Goal: Task Accomplishment & Management: Complete application form

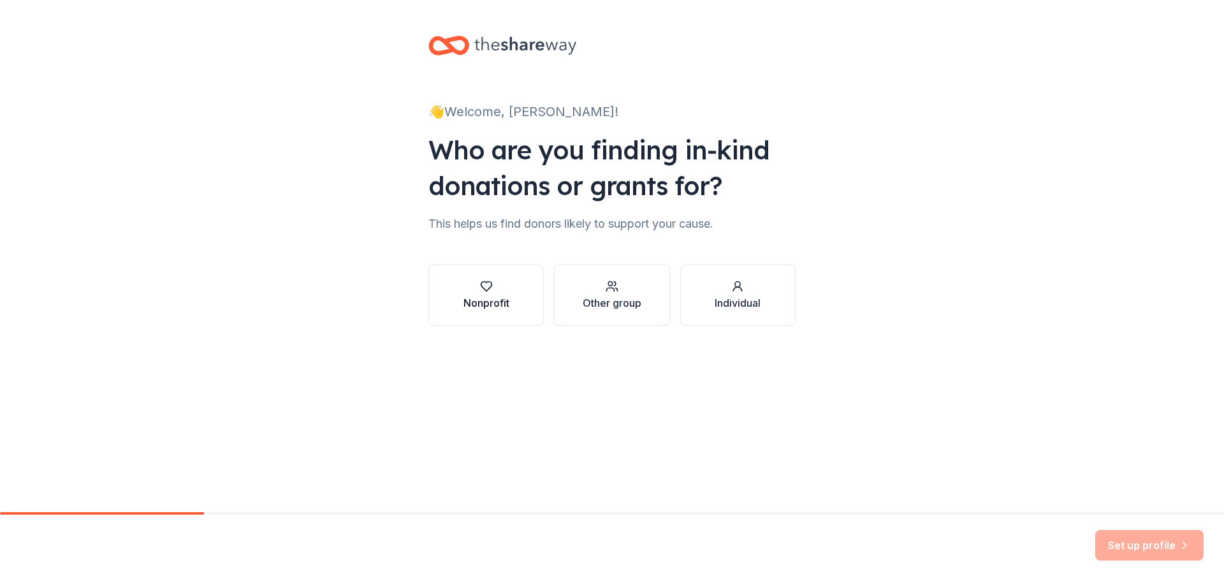
click at [485, 297] on div "Nonprofit" at bounding box center [487, 302] width 46 height 15
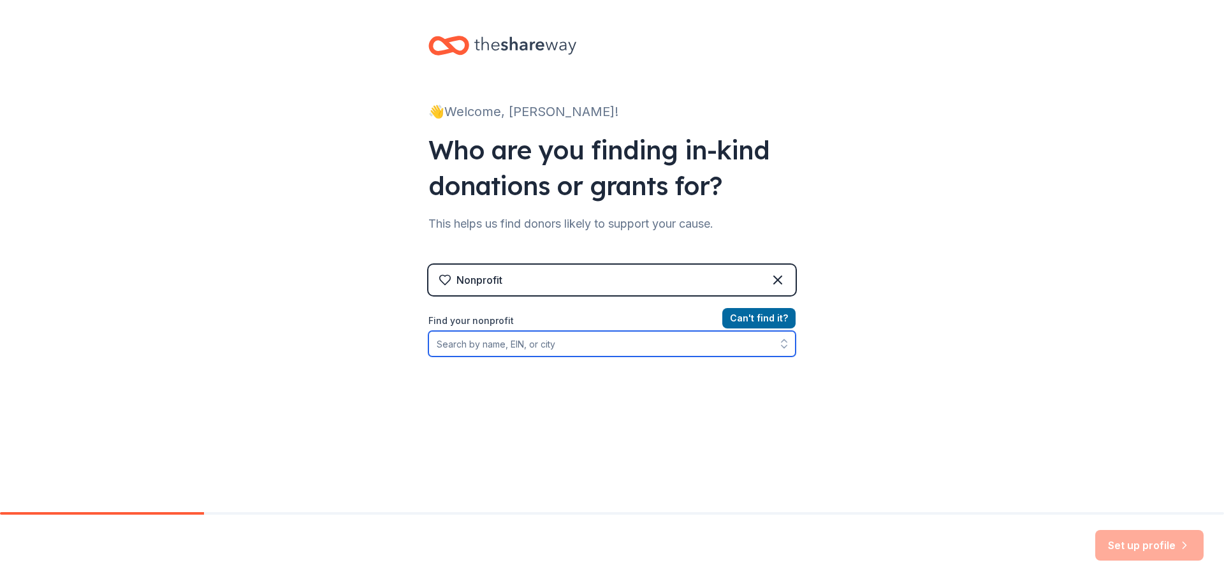
click at [536, 345] on input "Find your nonprofit" at bounding box center [611, 344] width 367 height 26
click at [782, 342] on icon "button" at bounding box center [784, 343] width 13 height 13
click at [778, 347] on icon "button" at bounding box center [784, 343] width 13 height 13
click at [548, 335] on input "ch" at bounding box center [611, 344] width 367 height 26
drag, startPoint x: 559, startPoint y: 347, endPoint x: 526, endPoint y: 340, distance: 33.1
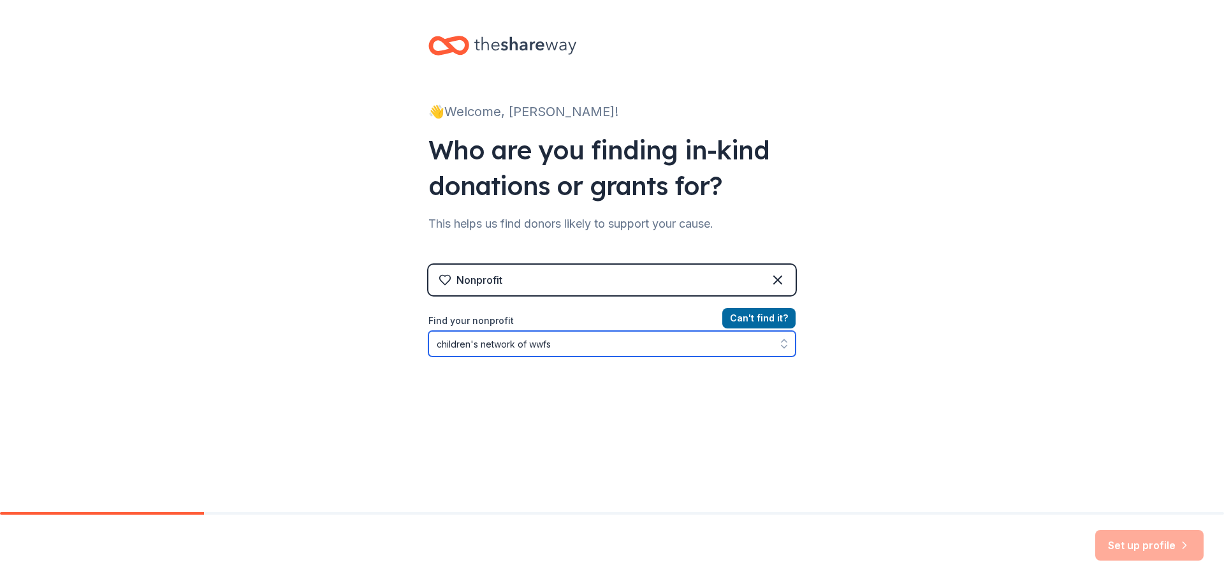
click at [526, 340] on input "children's network of wwfs" at bounding box center [611, 344] width 367 height 26
type input "children's network of swfl"
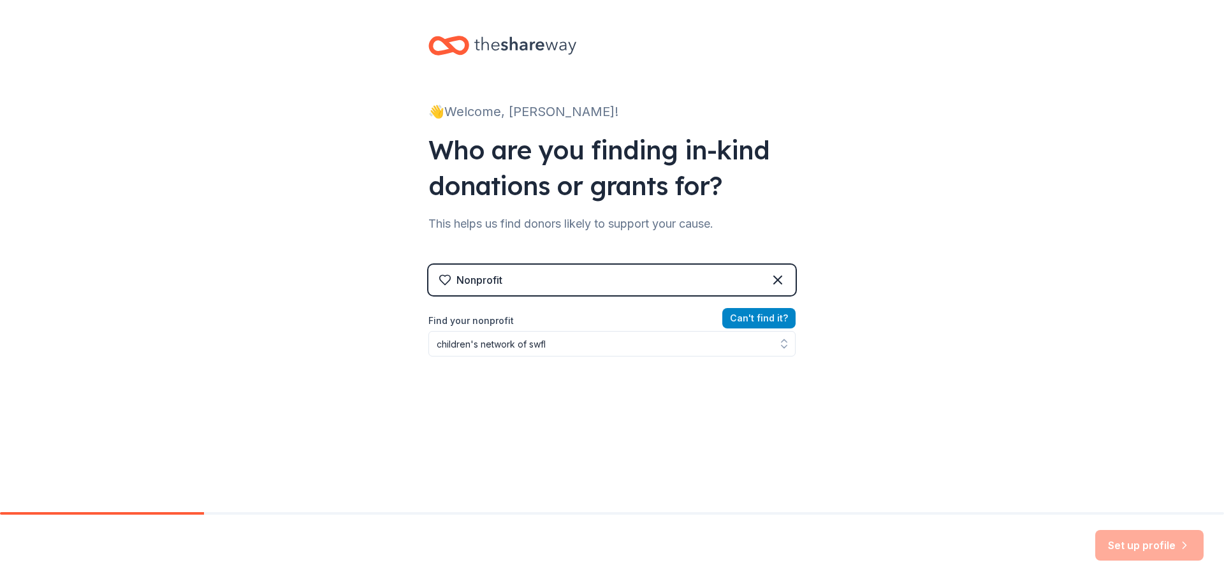
click at [761, 317] on button "Can ' t find it?" at bounding box center [758, 318] width 73 height 20
click at [763, 318] on button "Can ' t find it?" at bounding box center [758, 318] width 73 height 20
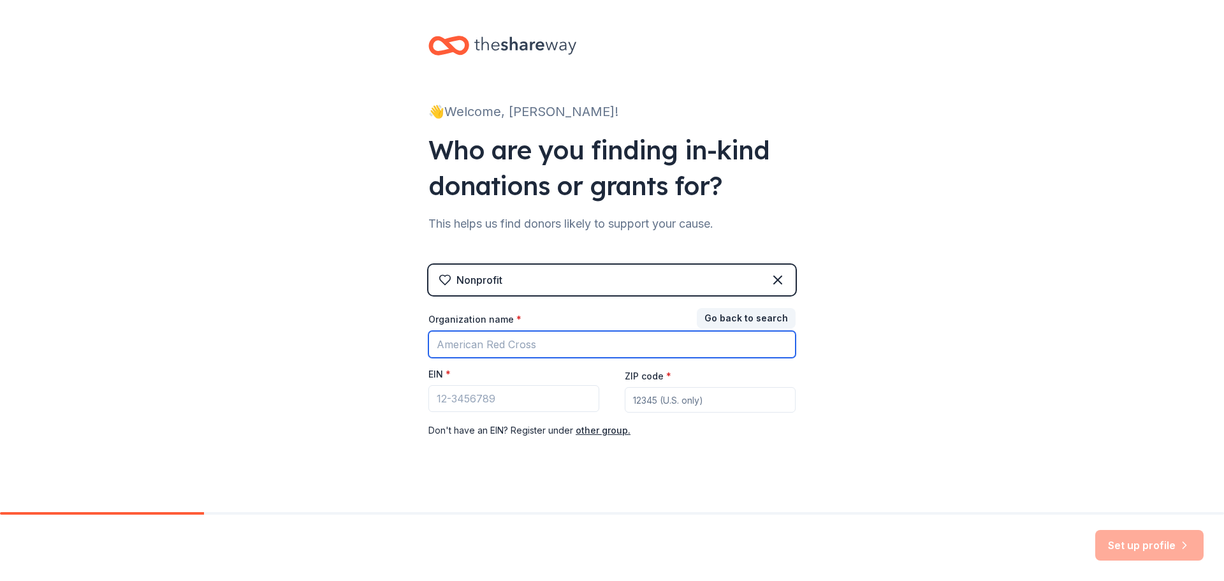
click at [539, 350] on input "Organization name *" at bounding box center [611, 344] width 367 height 27
type input "Children's Network of SWFL"
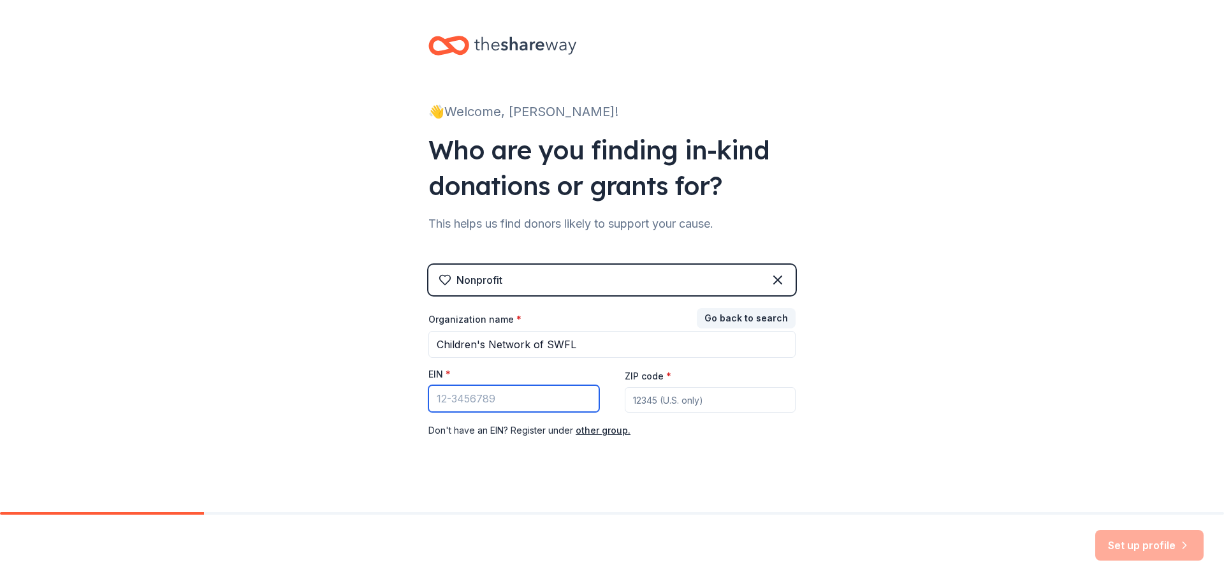
click at [554, 403] on input "EIN *" at bounding box center [513, 398] width 171 height 27
paste input "[US_EMPLOYER_IDENTIFICATION_NUMBER]"
type input "[US_EMPLOYER_IDENTIFICATION_NUMBER]"
click at [701, 397] on input "ZIP code *" at bounding box center [710, 400] width 171 height 26
click at [671, 404] on input "ZIP code *" at bounding box center [710, 400] width 171 height 26
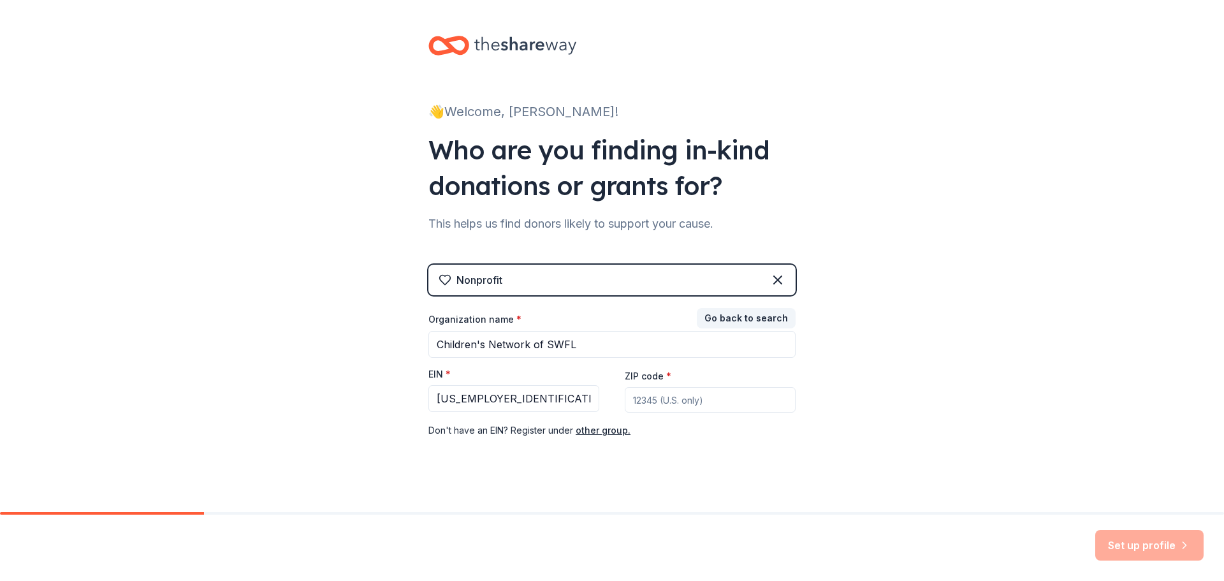
type input "33916"
click at [1149, 542] on button "Set up profile" at bounding box center [1149, 545] width 108 height 31
click at [1155, 544] on div "Set up profile" at bounding box center [1149, 545] width 108 height 31
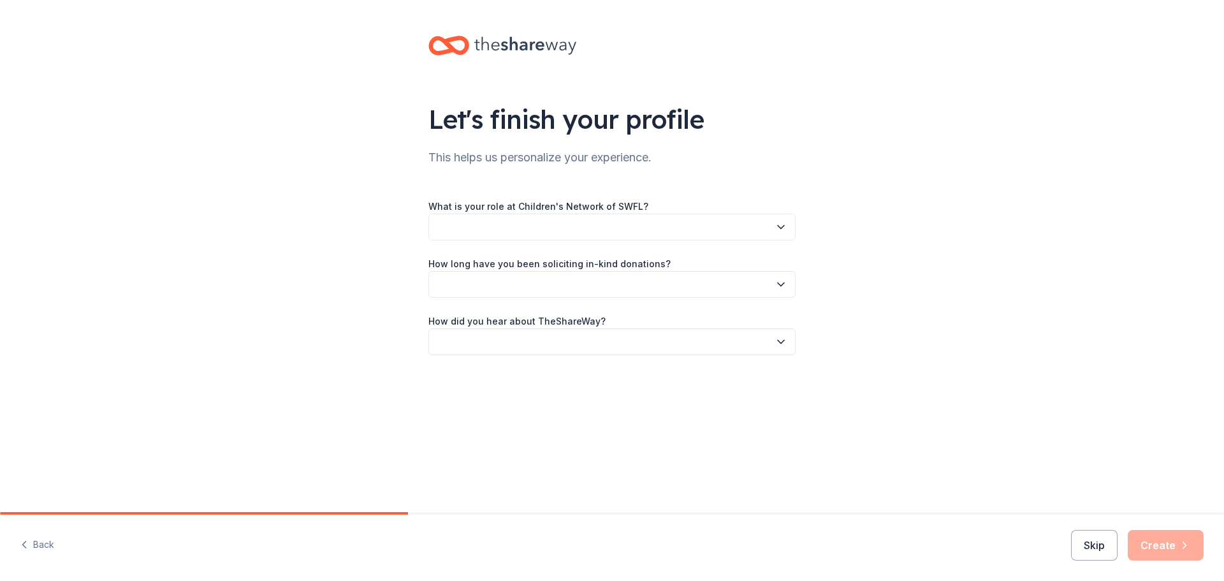
click at [776, 228] on icon "button" at bounding box center [781, 227] width 13 height 13
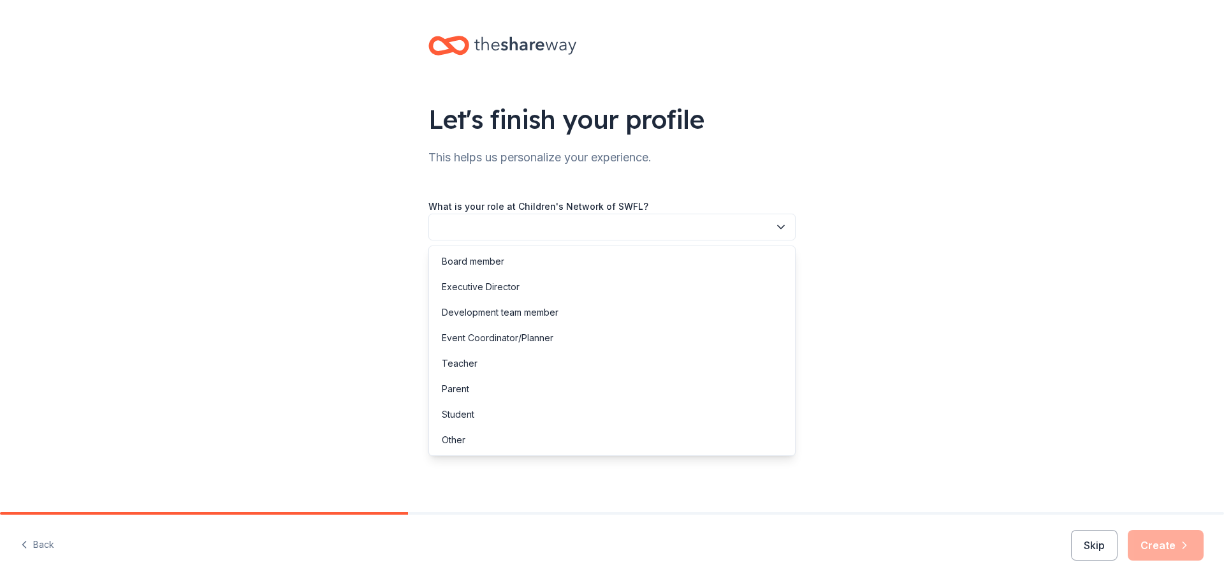
click at [705, 233] on button "button" at bounding box center [611, 227] width 367 height 27
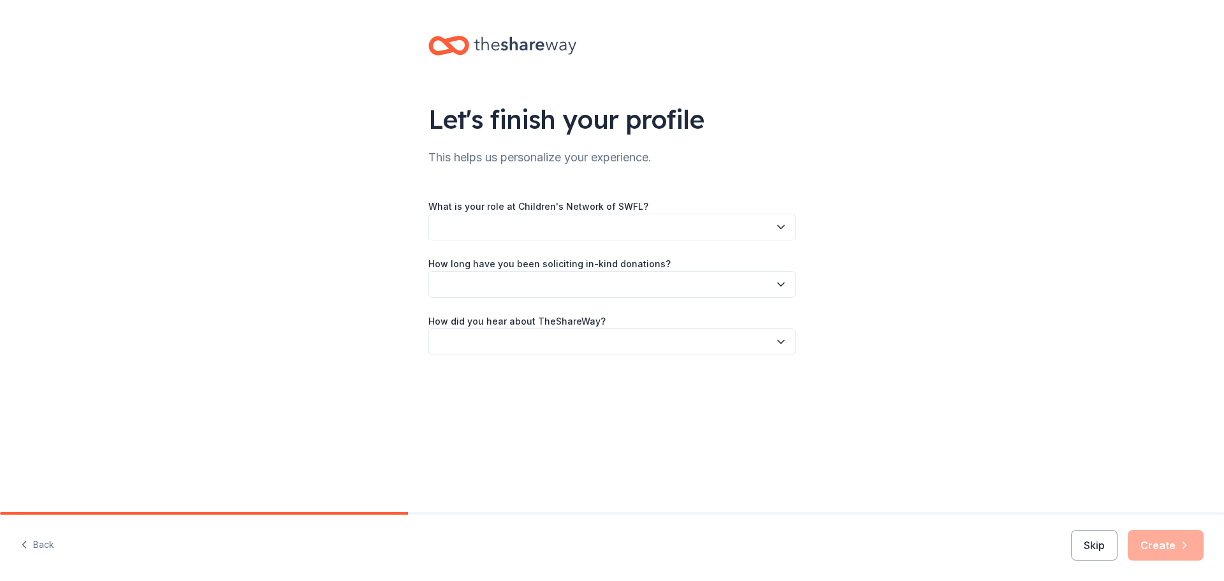
click at [784, 226] on icon "button" at bounding box center [781, 227] width 13 height 13
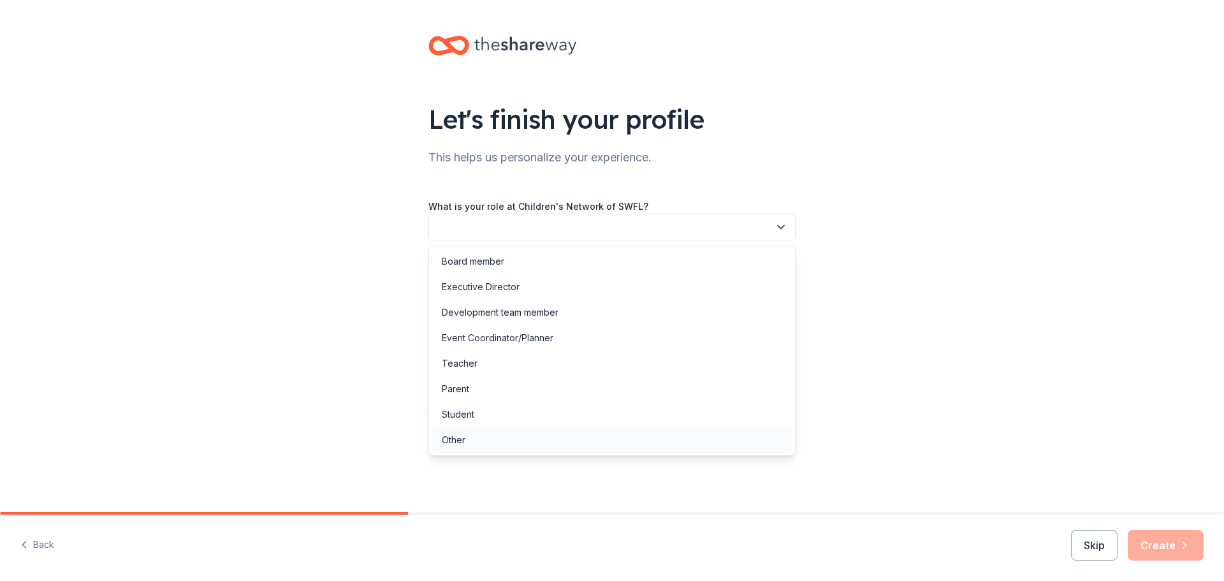
click at [479, 444] on div "Other" at bounding box center [612, 440] width 361 height 26
click at [674, 224] on span "Other" at bounding box center [603, 226] width 333 height 15
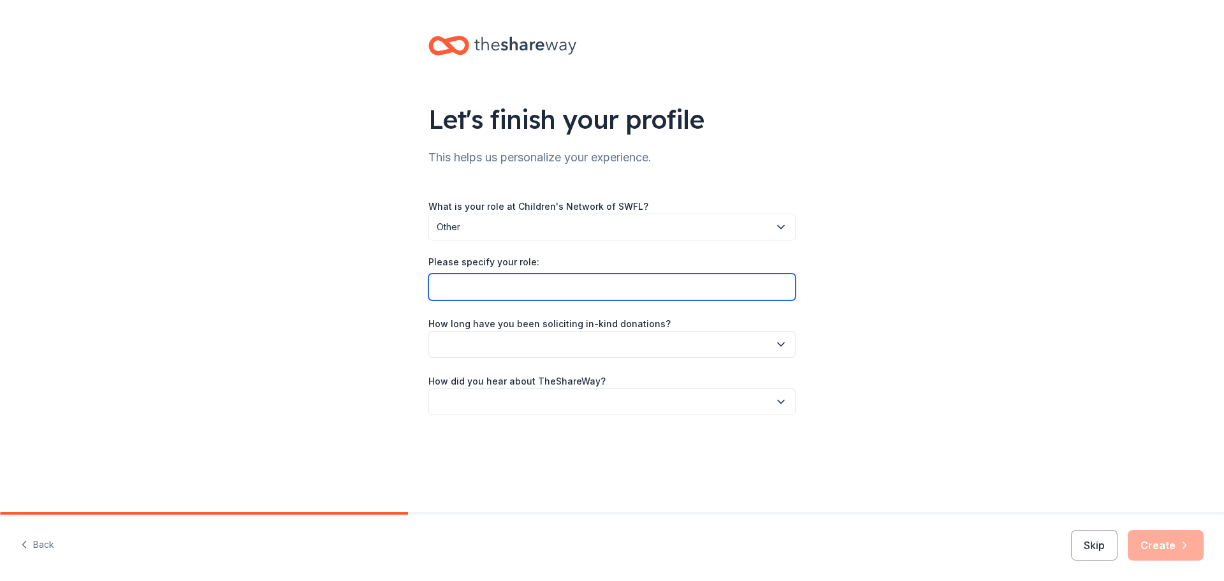
click at [555, 291] on input "Please specify your role:" at bounding box center [611, 287] width 367 height 27
type input "Community Outreach and Development Supervisor"
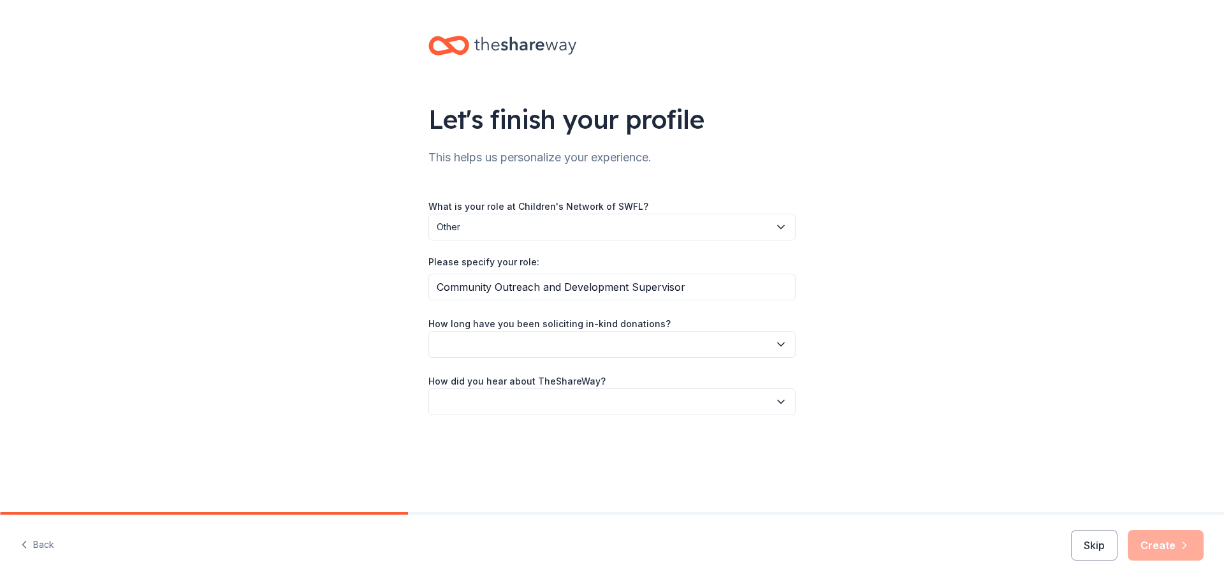
click at [775, 344] on icon "button" at bounding box center [781, 344] width 13 height 13
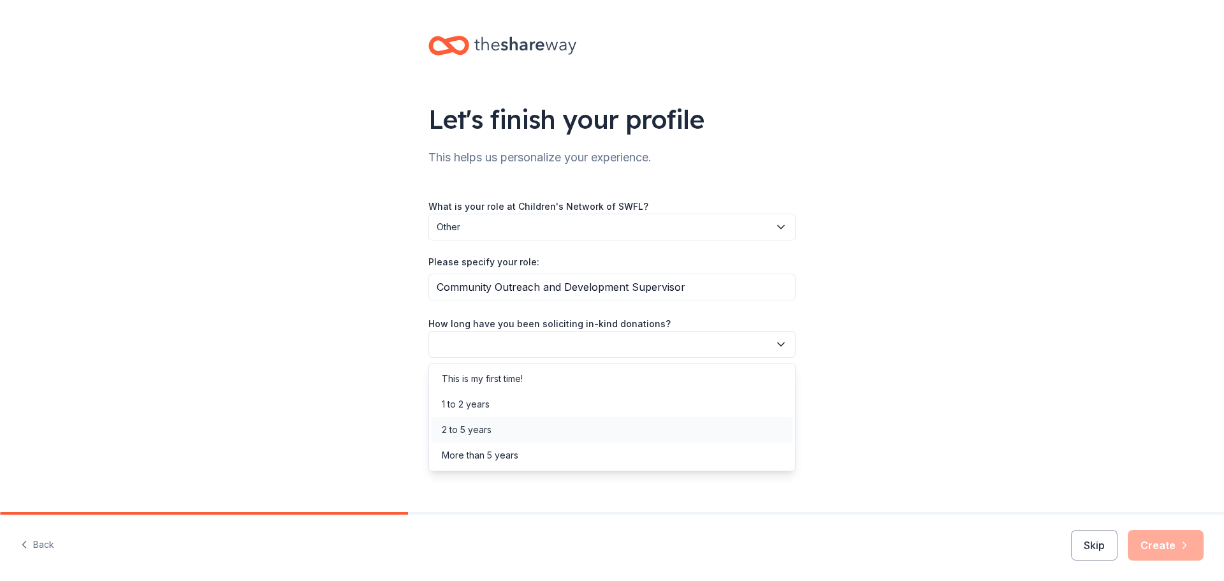
click at [458, 435] on div "2 to 5 years" at bounding box center [467, 429] width 50 height 15
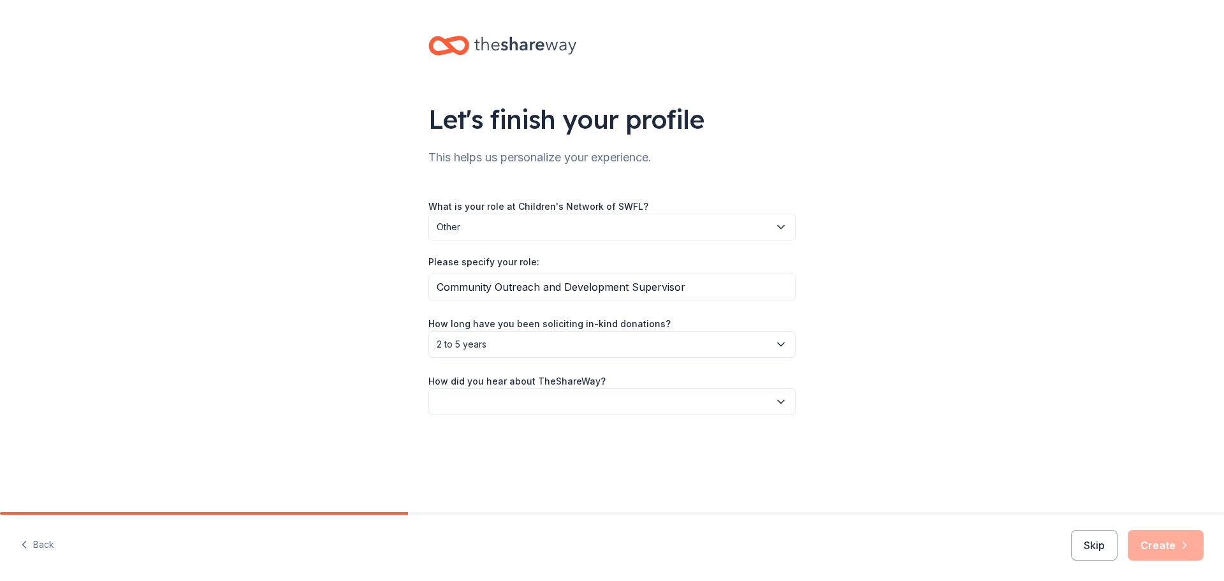
click at [781, 402] on icon "button" at bounding box center [781, 401] width 6 height 3
click at [481, 462] on div "Online search" at bounding box center [471, 461] width 58 height 15
click at [1158, 550] on button "Create" at bounding box center [1166, 545] width 76 height 31
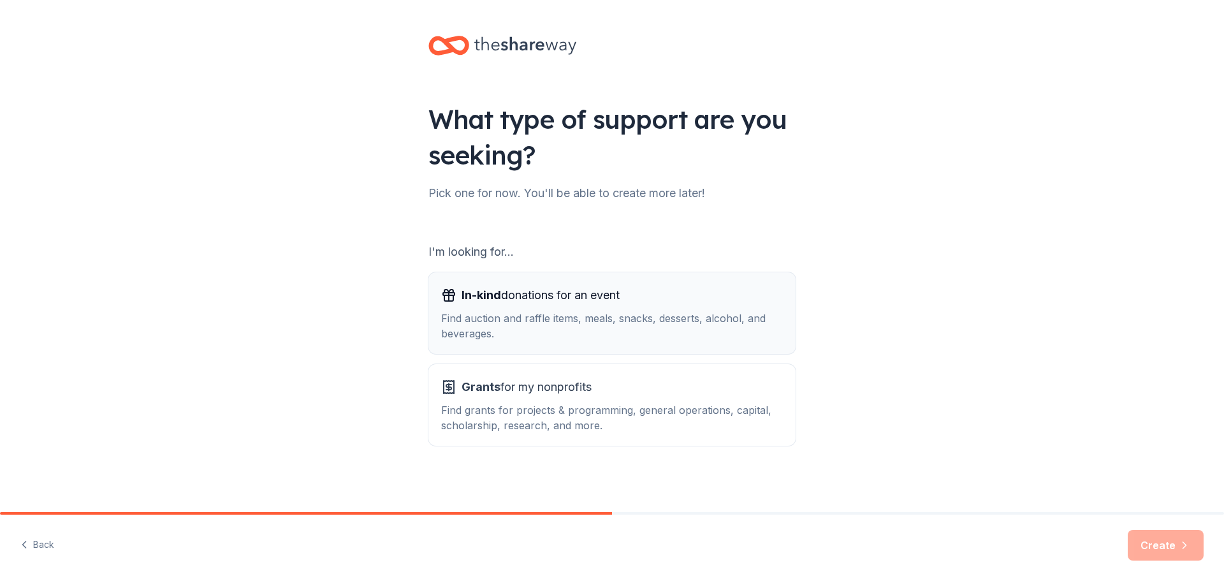
click at [580, 293] on span "In-kind donations for an event" at bounding box center [541, 295] width 158 height 20
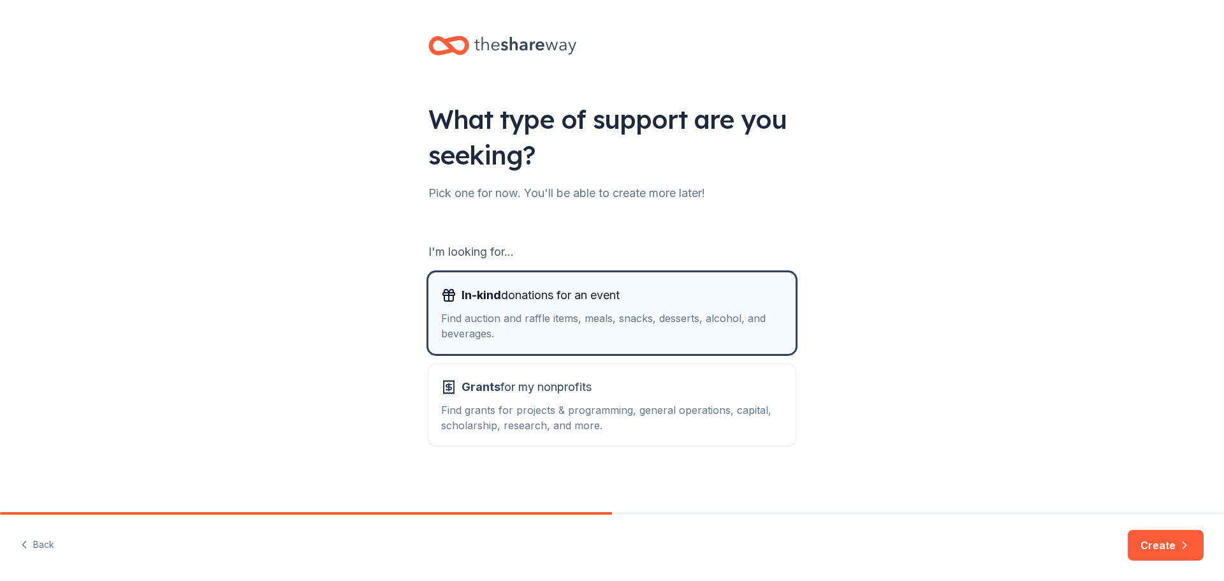
click at [580, 293] on span "In-kind donations for an event" at bounding box center [541, 295] width 158 height 20
click at [578, 293] on span "In-kind donations for an event" at bounding box center [541, 295] width 158 height 20
click at [580, 418] on div "Find grants for projects & programming, general operations, capital, scholarshi…" at bounding box center [612, 417] width 342 height 31
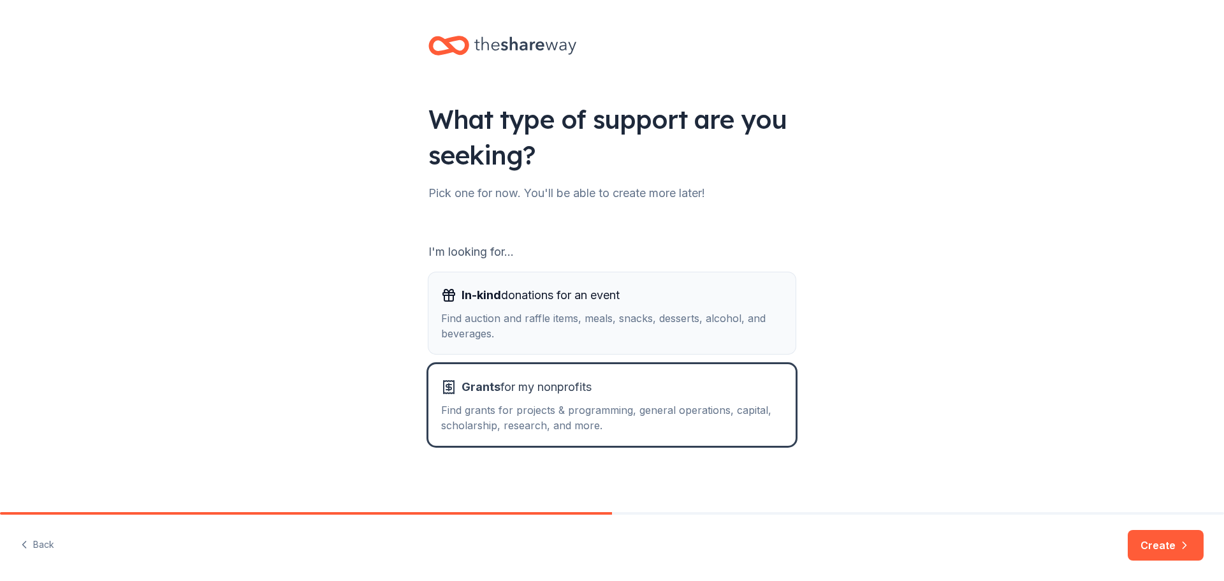
click at [606, 326] on div "Find auction and raffle items, meals, snacks, desserts, alcohol, and beverages." at bounding box center [612, 326] width 342 height 31
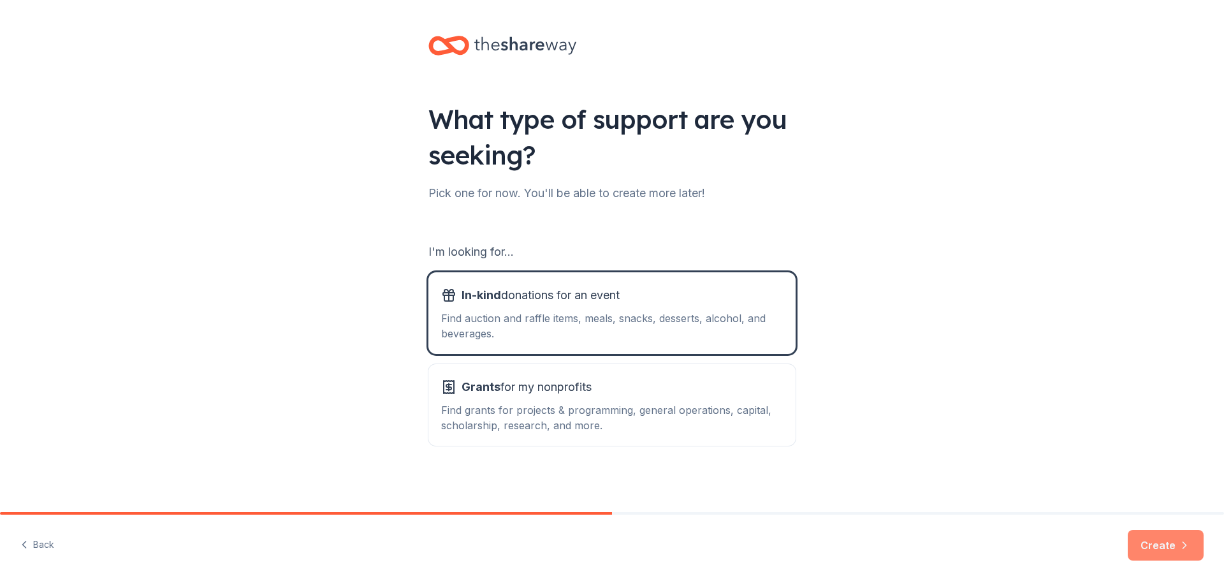
click at [1153, 536] on button "Create" at bounding box center [1166, 545] width 76 height 31
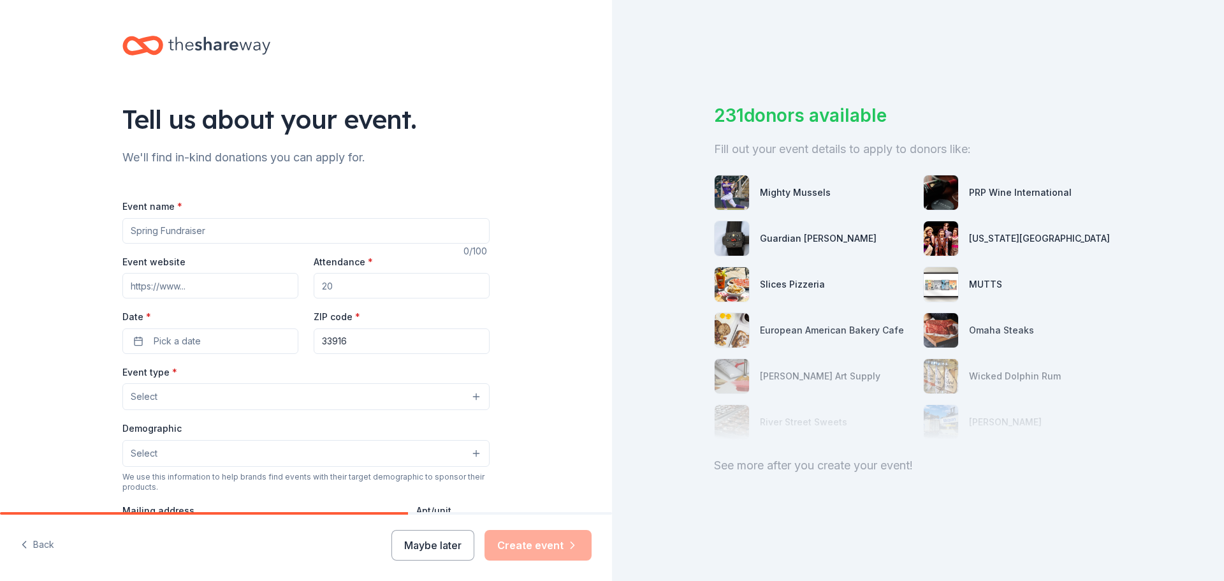
click at [281, 236] on input "Event name *" at bounding box center [305, 231] width 367 height 26
click at [243, 237] on input "Event name *" at bounding box center [305, 231] width 367 height 26
type input "C"
type input "20th Annual Walk to Prevent [MEDICAL_DATA]"
drag, startPoint x: 185, startPoint y: 300, endPoint x: 186, endPoint y: 280, distance: 19.8
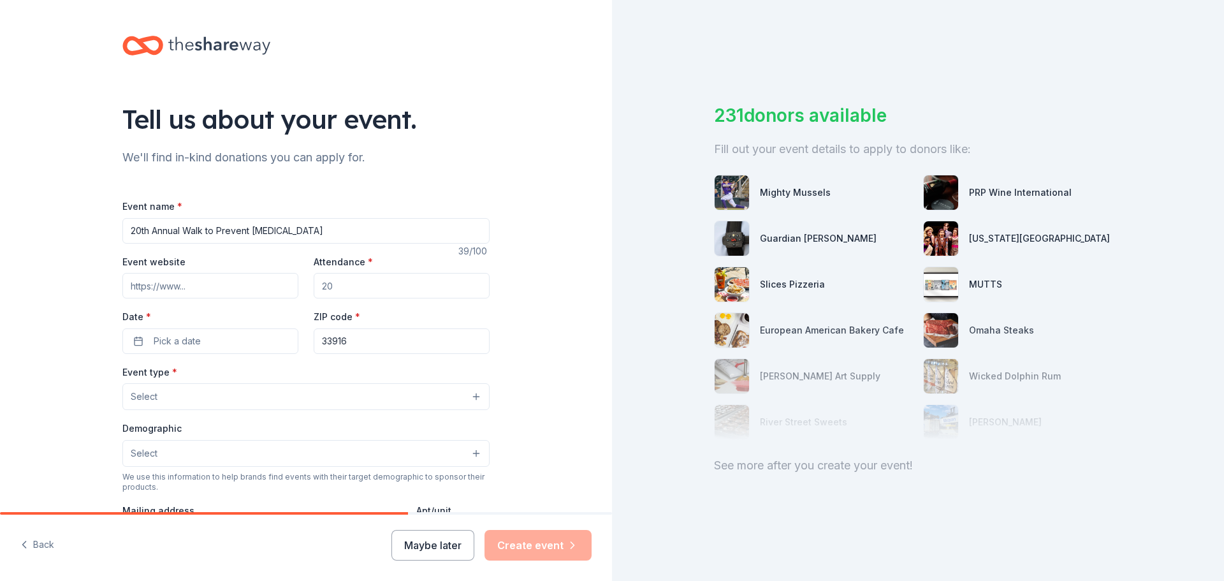
click at [183, 305] on div "Event website Attendance * Date * Pick a date ZIP code * 33916" at bounding box center [305, 304] width 367 height 100
click at [189, 280] on input "Event website" at bounding box center [210, 286] width 176 height 26
click at [194, 288] on input "Event website" at bounding box center [210, 286] width 176 height 26
click at [175, 284] on input "Event website" at bounding box center [210, 286] width 176 height 26
paste input "https://childrensnetworkflorida.org/cns/walk2025/"
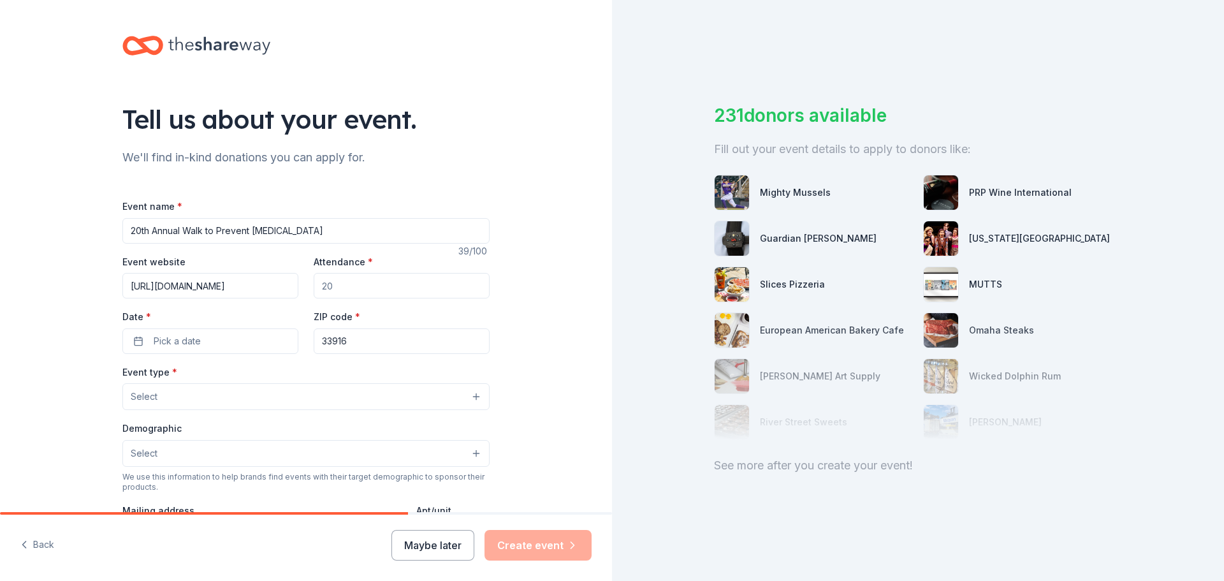
scroll to position [0, 54]
type input "https://childrensnetworkflorida.org/cns/walk2025/"
click at [370, 282] on input "Attendance *" at bounding box center [402, 286] width 176 height 26
drag, startPoint x: 323, startPoint y: 288, endPoint x: 308, endPoint y: 282, distance: 16.1
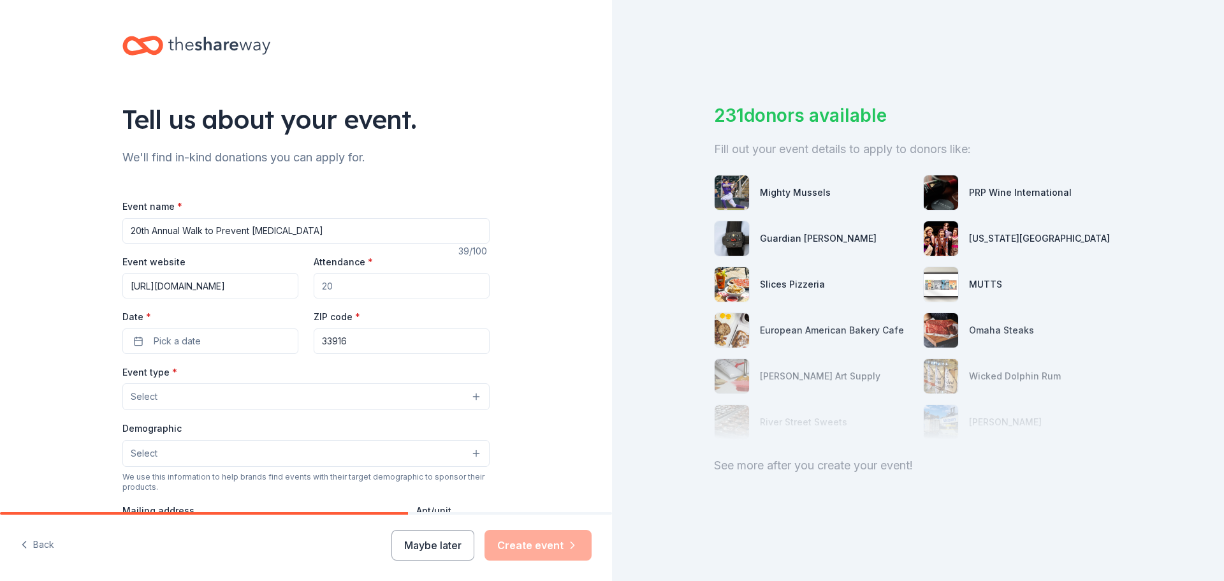
click at [308, 282] on div "Event website https://childrensnetworkflorida.org/cns/walk2025/ Attendance * Da…" at bounding box center [305, 304] width 367 height 100
click at [325, 288] on input "Attendance *" at bounding box center [402, 286] width 176 height 26
type input "400"
click at [262, 340] on button "Pick a date" at bounding box center [210, 341] width 176 height 26
click at [276, 377] on button "Go to next month" at bounding box center [275, 375] width 18 height 18
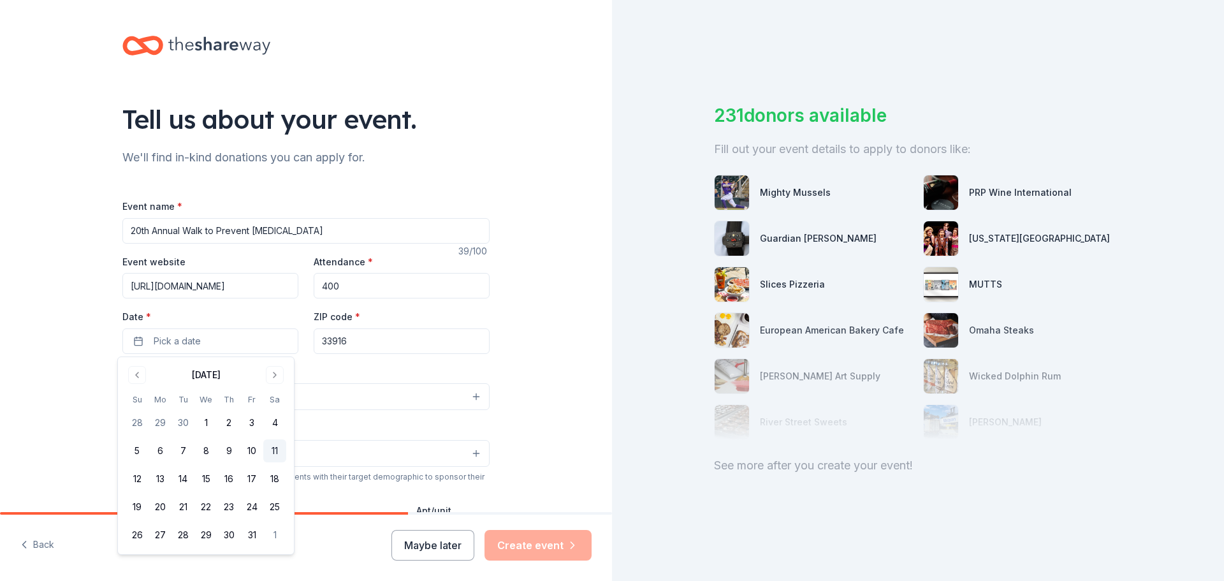
click at [275, 450] on button "11" at bounding box center [274, 450] width 23 height 23
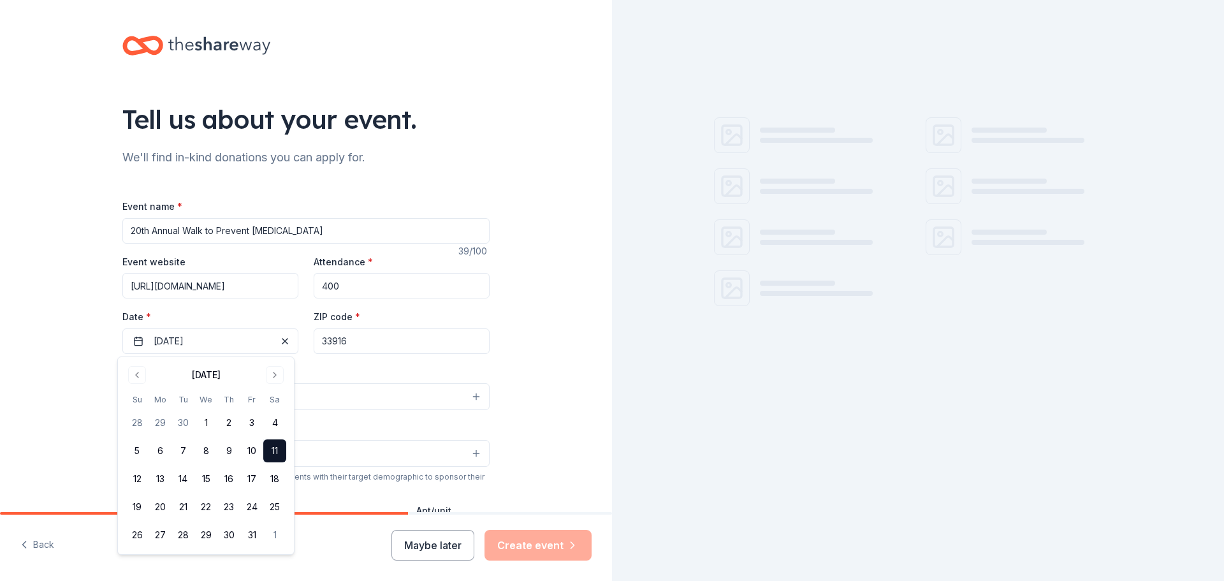
click at [425, 344] on input "33916" at bounding box center [402, 341] width 176 height 26
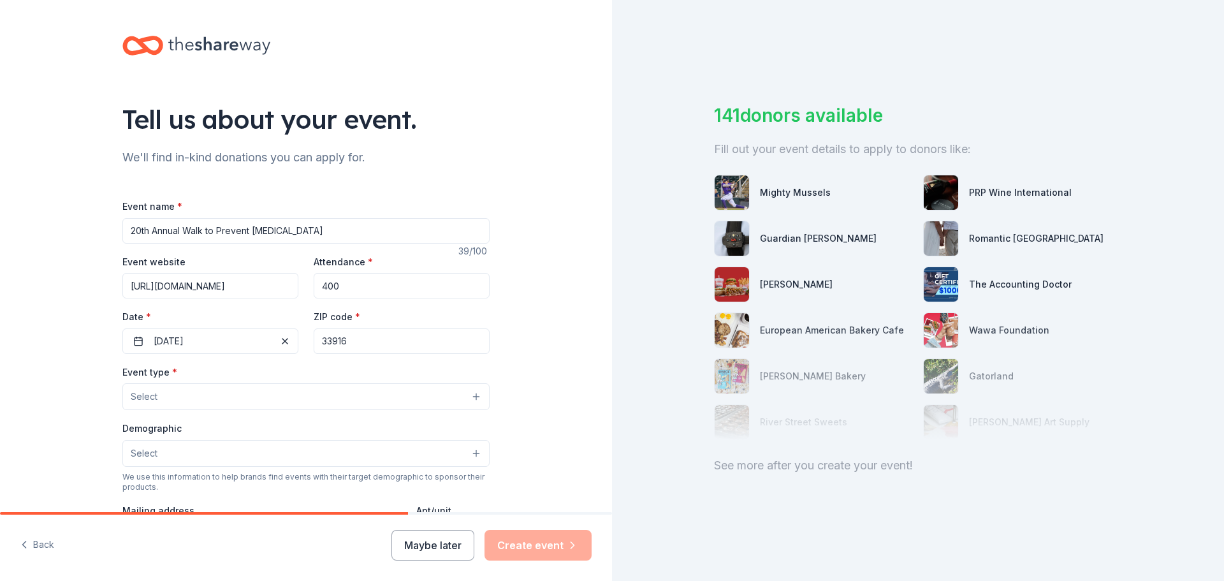
click at [249, 393] on button "Select" at bounding box center [305, 396] width 367 height 27
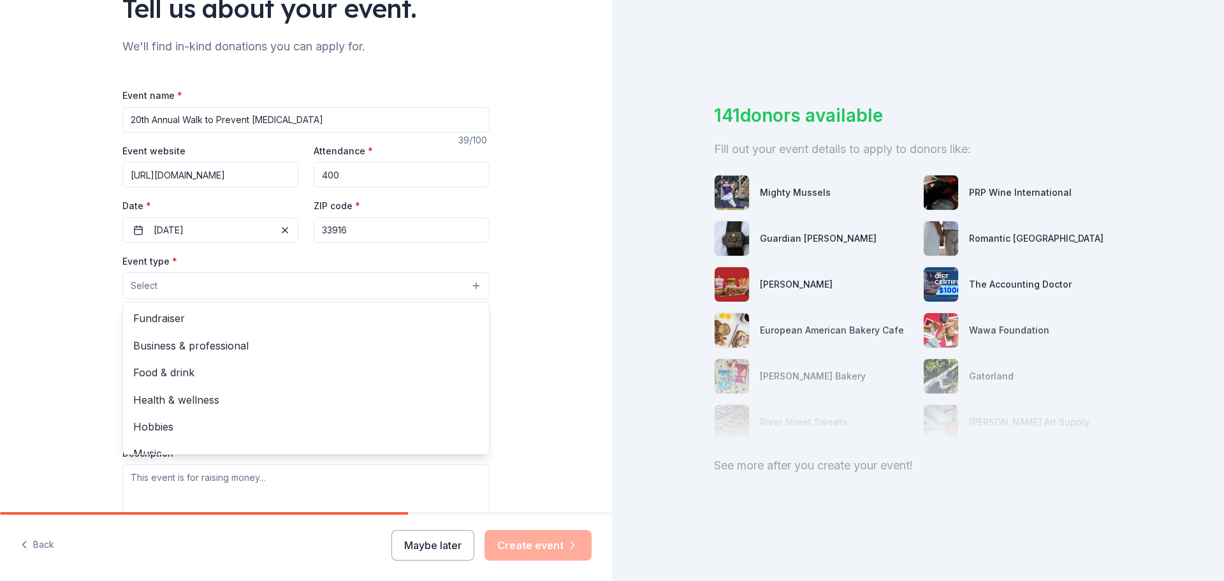
scroll to position [128, 0]
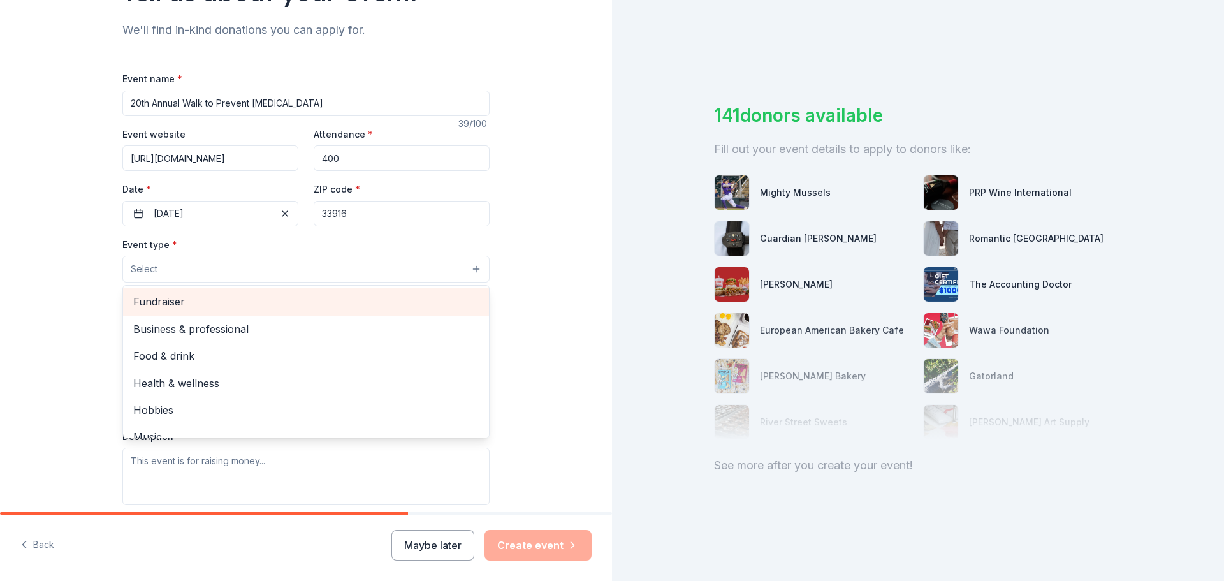
click at [175, 303] on span "Fundraiser" at bounding box center [306, 301] width 346 height 17
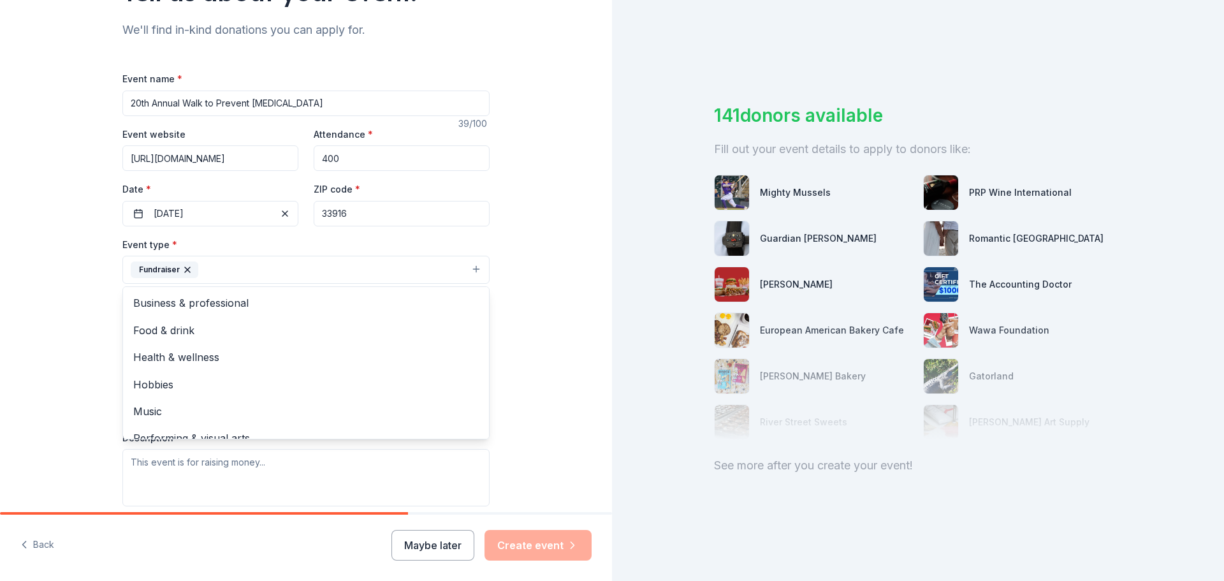
click at [522, 356] on div "Tell us about your event. We'll find in-kind donations you can apply for. Event…" at bounding box center [306, 297] width 612 height 850
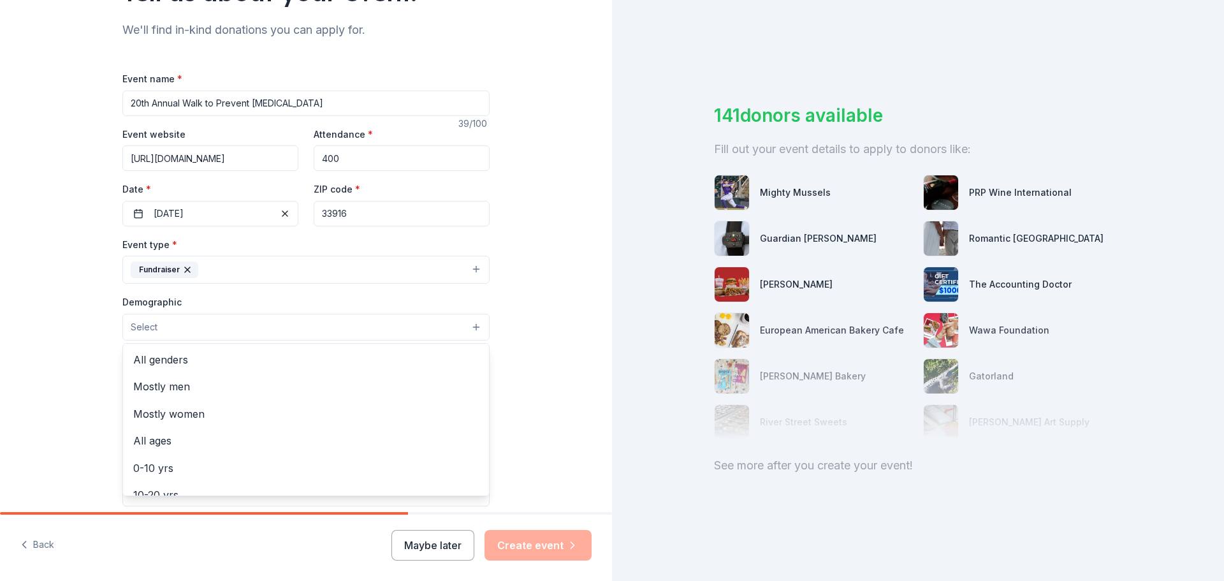
click at [471, 328] on button "Select" at bounding box center [305, 327] width 367 height 27
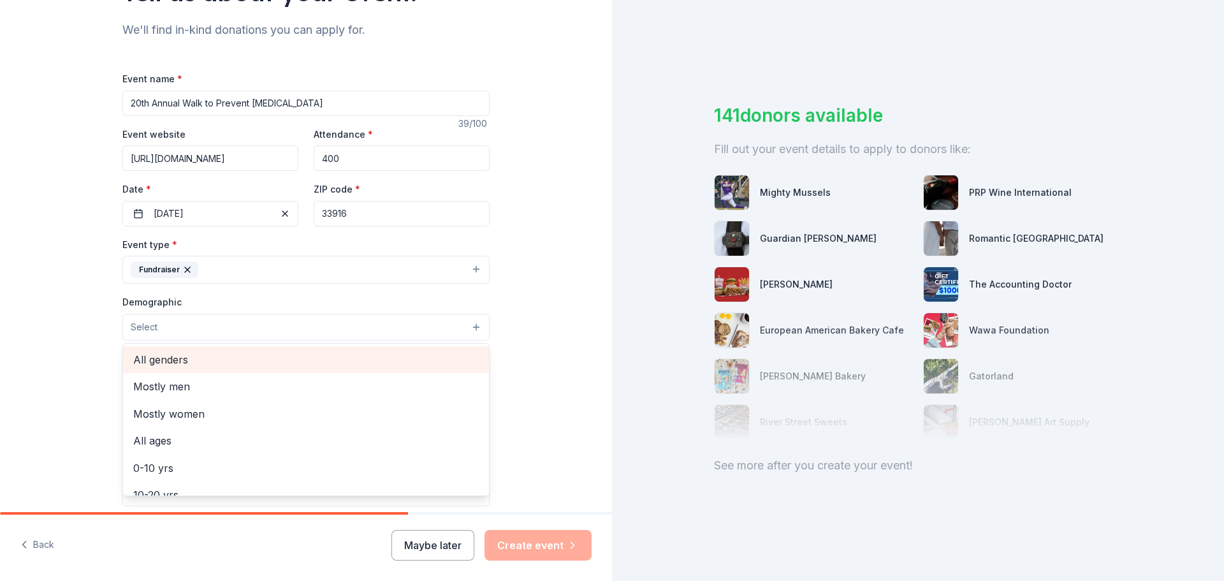
click at [145, 362] on span "All genders" at bounding box center [306, 359] width 346 height 17
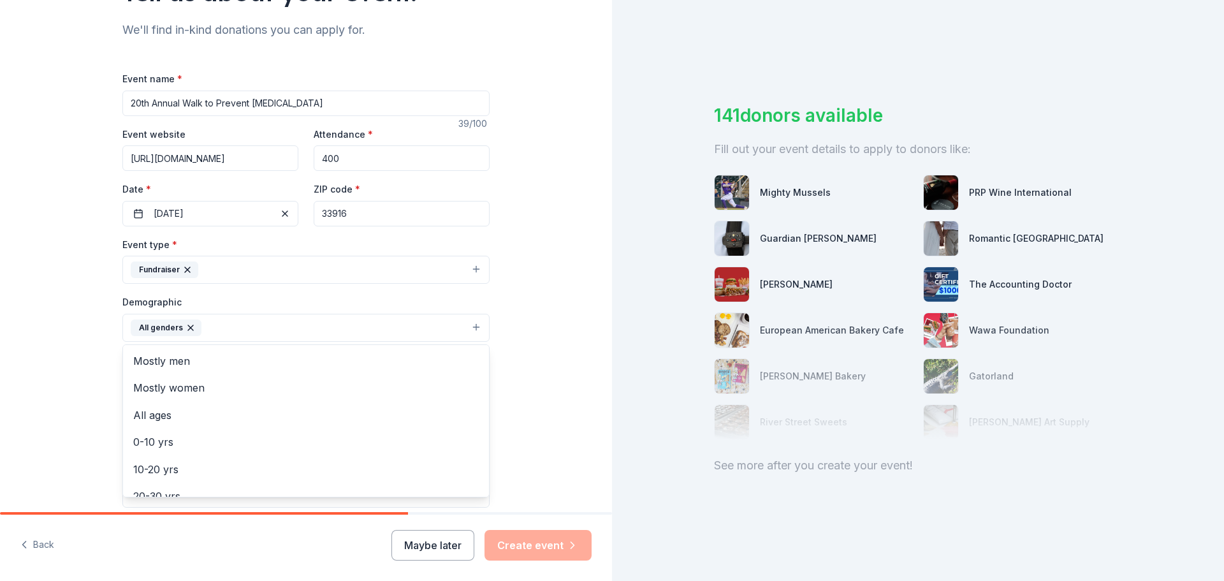
click at [530, 373] on div "Tell us about your event. We'll find in-kind donations you can apply for. Event…" at bounding box center [306, 297] width 612 height 851
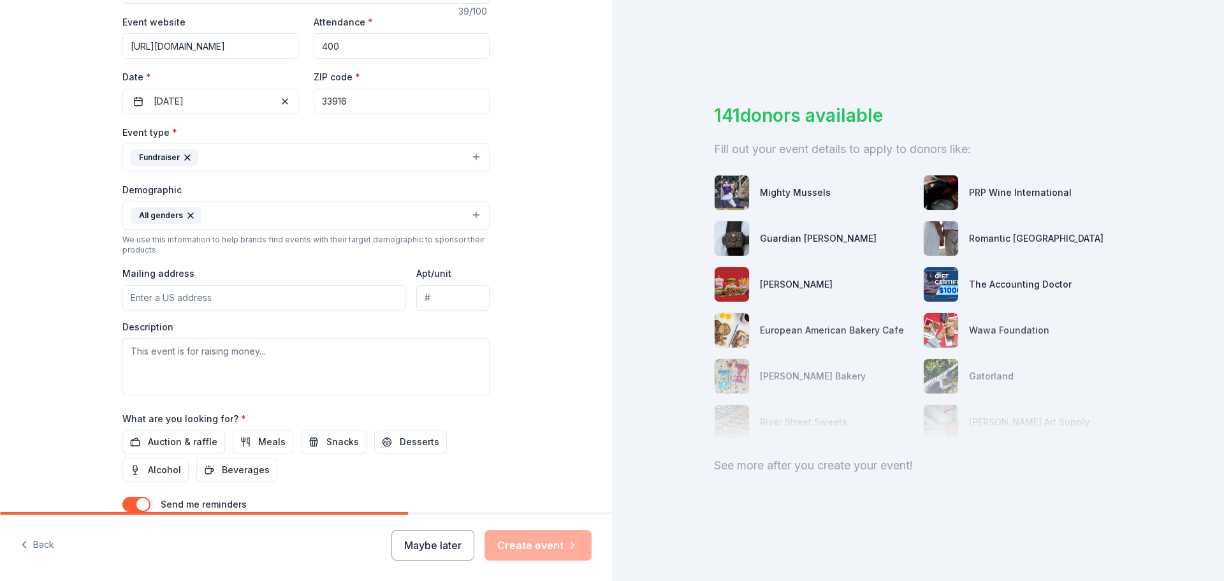
scroll to position [255, 0]
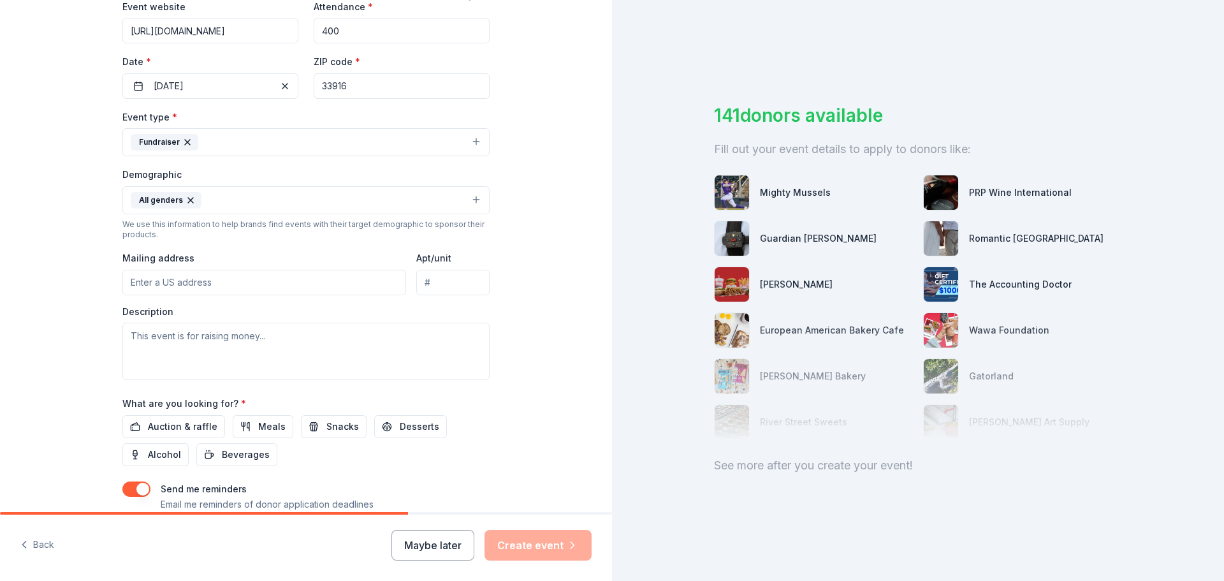
click at [328, 281] on input "Mailing address" at bounding box center [264, 283] width 284 height 26
type input "4150 ford street"
click at [245, 338] on textarea at bounding box center [305, 351] width 367 height 57
type textarea "children"
click at [534, 437] on div "Tell us about your event. We'll find in-kind donations you can apply for. Event…" at bounding box center [306, 170] width 612 height 851
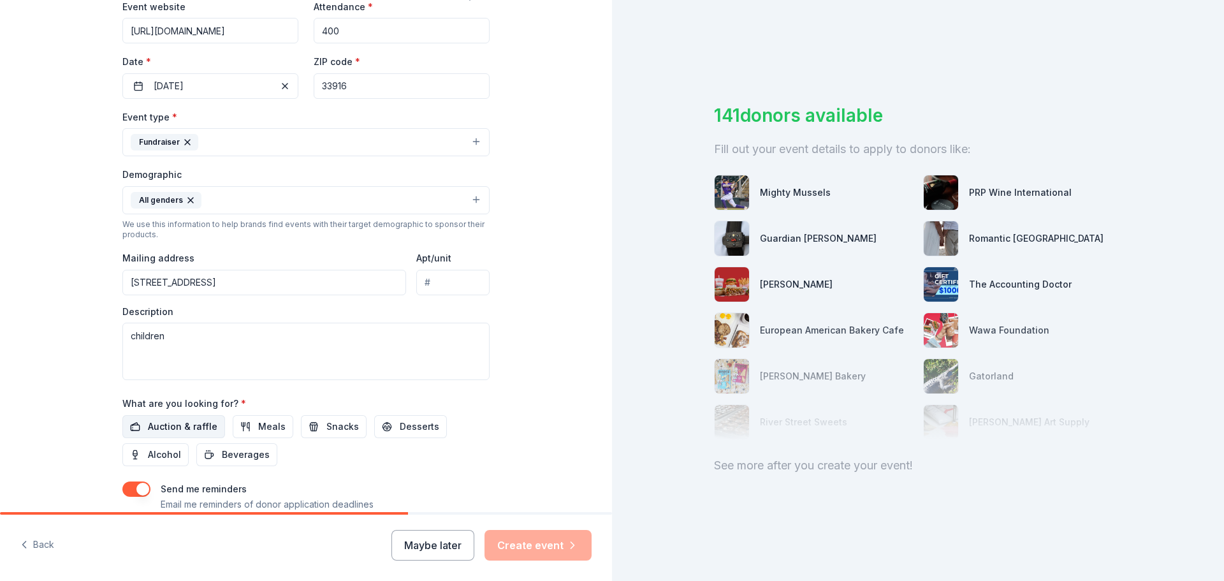
click at [166, 425] on span "Auction & raffle" at bounding box center [182, 426] width 69 height 15
click at [546, 541] on button "Create event" at bounding box center [538, 545] width 107 height 31
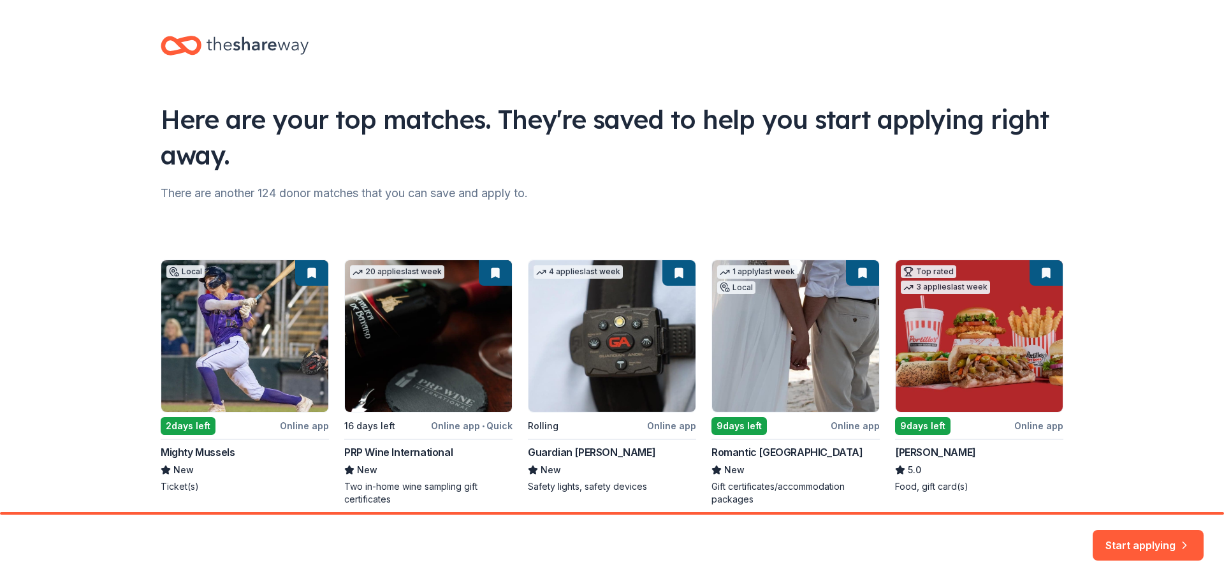
click at [190, 428] on div "Local 2 days left Online app Mighty Mussels New Ticket(s) 20 applies last week …" at bounding box center [612, 382] width 903 height 246
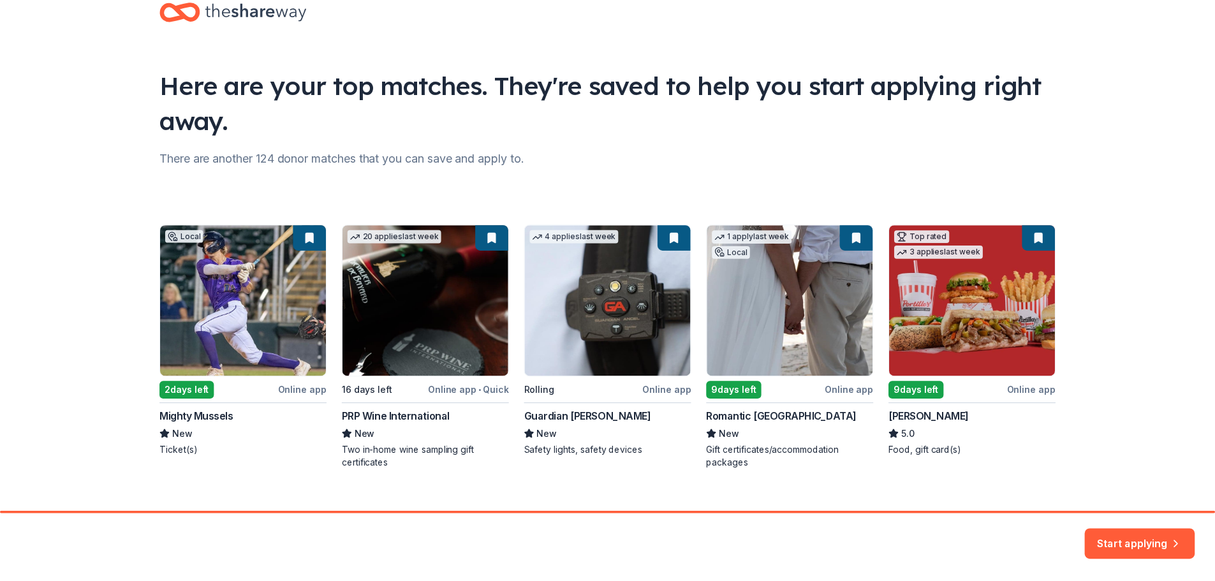
scroll to position [55, 0]
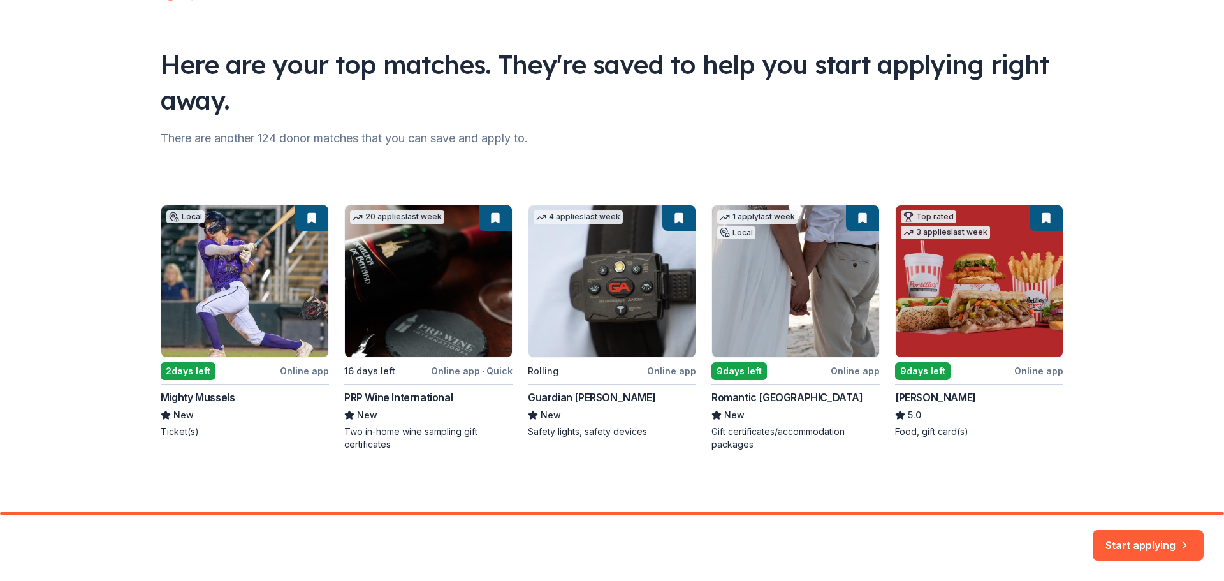
click at [817, 258] on div "Local 2 days left Online app Mighty Mussels New Ticket(s) 20 applies last week …" at bounding box center [612, 328] width 903 height 246
click at [818, 258] on div "Local 2 days left Online app Mighty Mussels New Ticket(s) 20 applies last week …" at bounding box center [612, 328] width 903 height 246
click at [1150, 541] on button "Start applying" at bounding box center [1148, 537] width 111 height 31
click at [1148, 539] on div "Start applying" at bounding box center [1148, 545] width 111 height 31
click at [1150, 541] on div "Start applying" at bounding box center [1148, 545] width 111 height 31
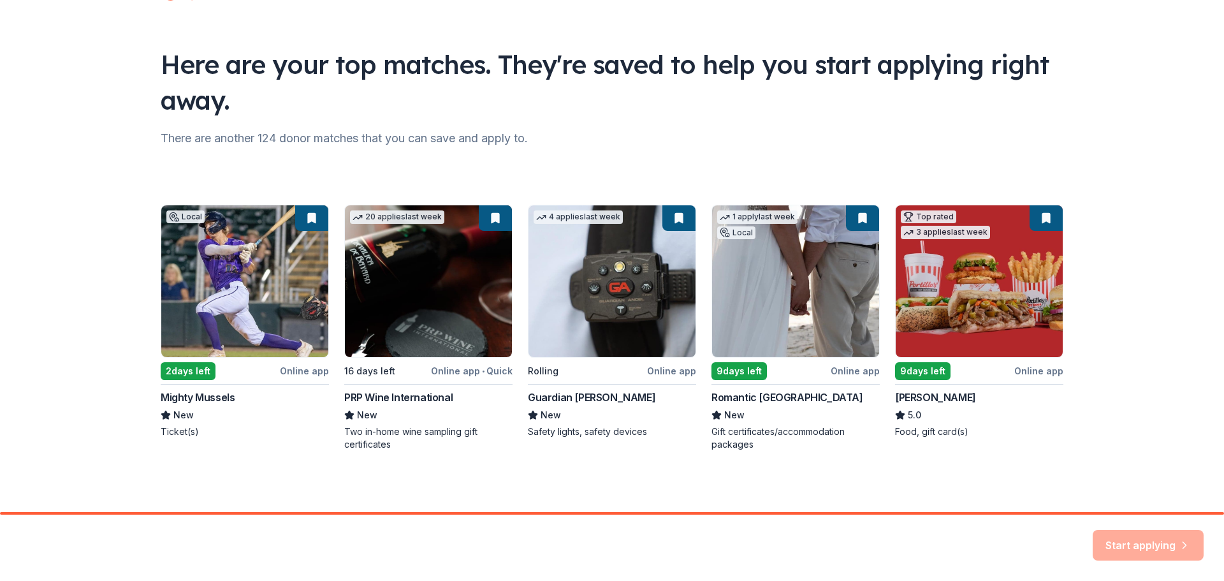
click at [1161, 537] on div "Start applying" at bounding box center [1148, 545] width 111 height 31
click at [1158, 536] on div "Start applying" at bounding box center [1148, 545] width 111 height 31
click at [1037, 216] on div "Local 2 days left Online app Mighty Mussels New Ticket(s) 20 applies last week …" at bounding box center [612, 328] width 903 height 246
click at [1157, 539] on div "Start applying" at bounding box center [1148, 545] width 111 height 31
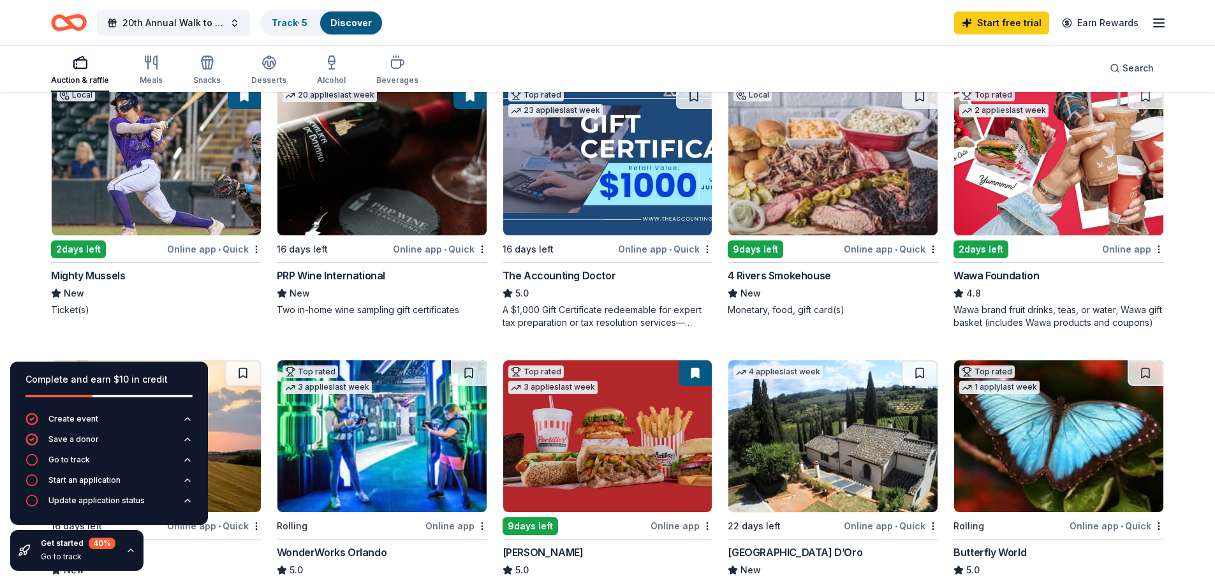
scroll to position [128, 0]
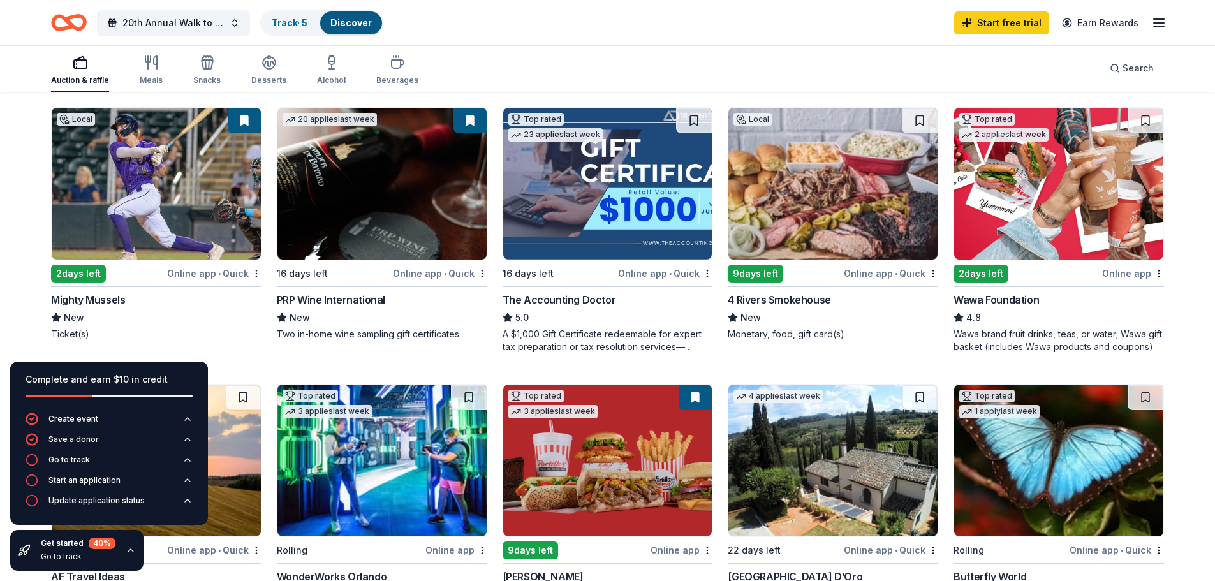
click at [1057, 210] on img at bounding box center [1058, 184] width 209 height 152
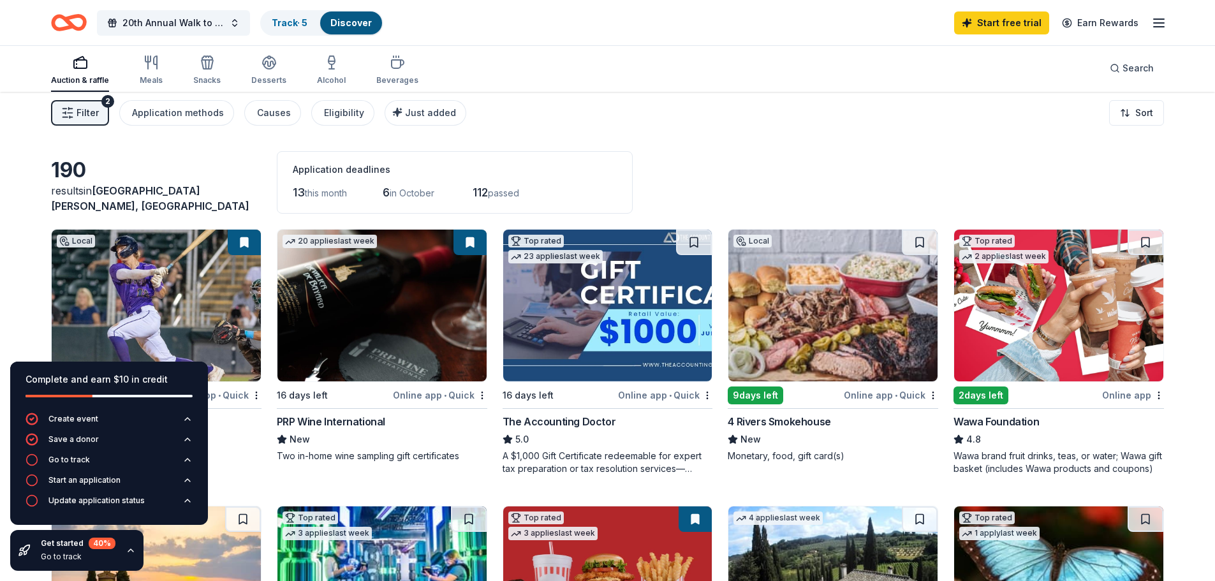
scroll to position [0, 0]
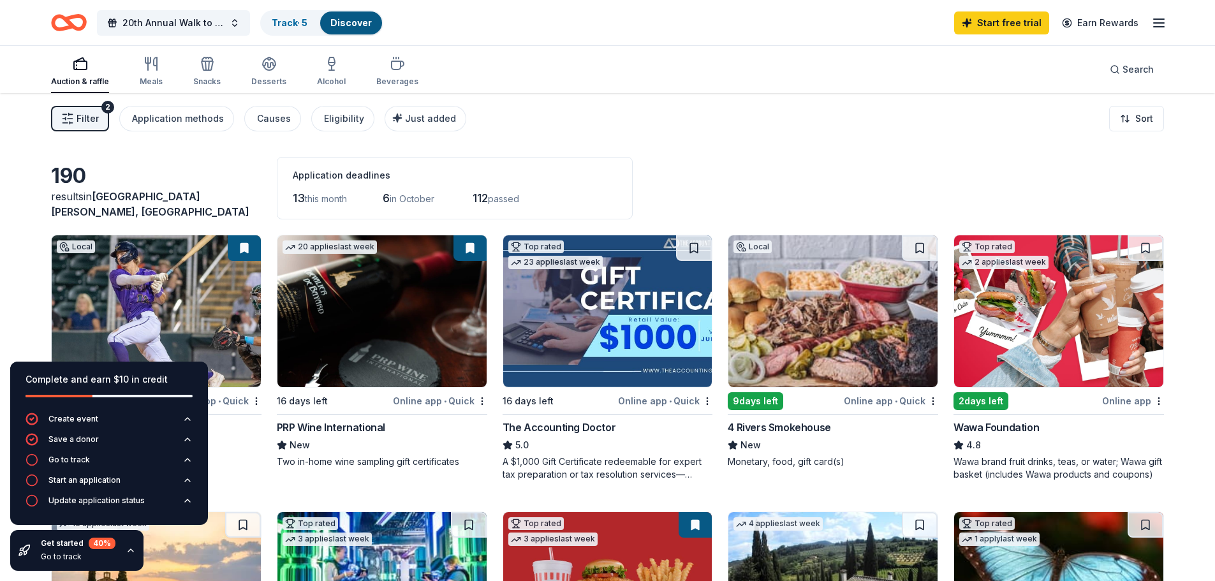
click at [1037, 328] on img at bounding box center [1058, 311] width 209 height 152
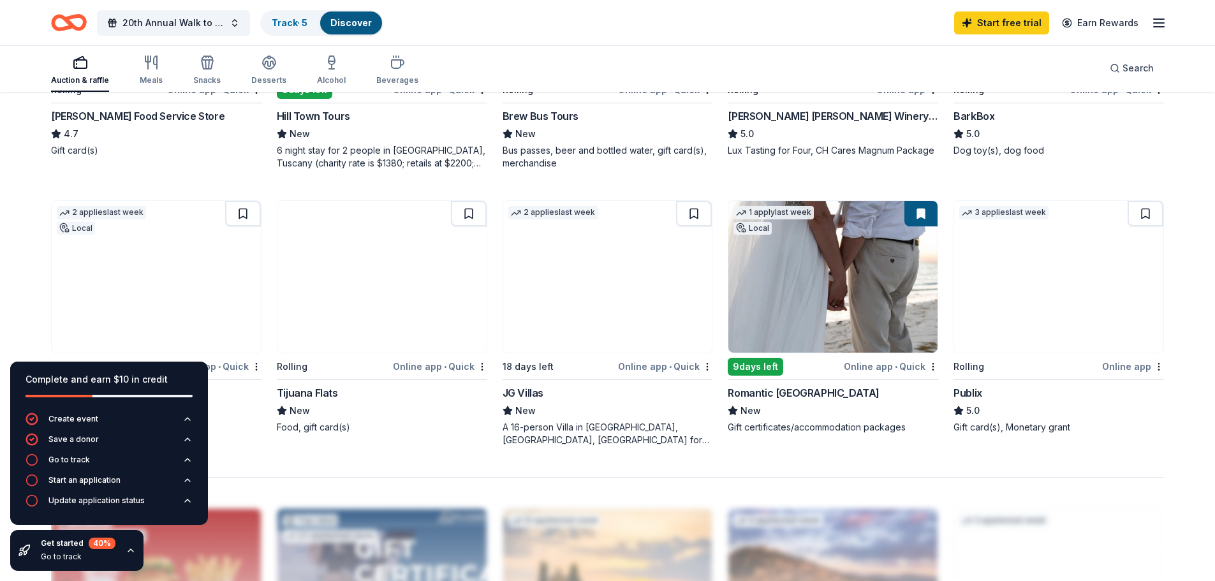
scroll to position [893, 0]
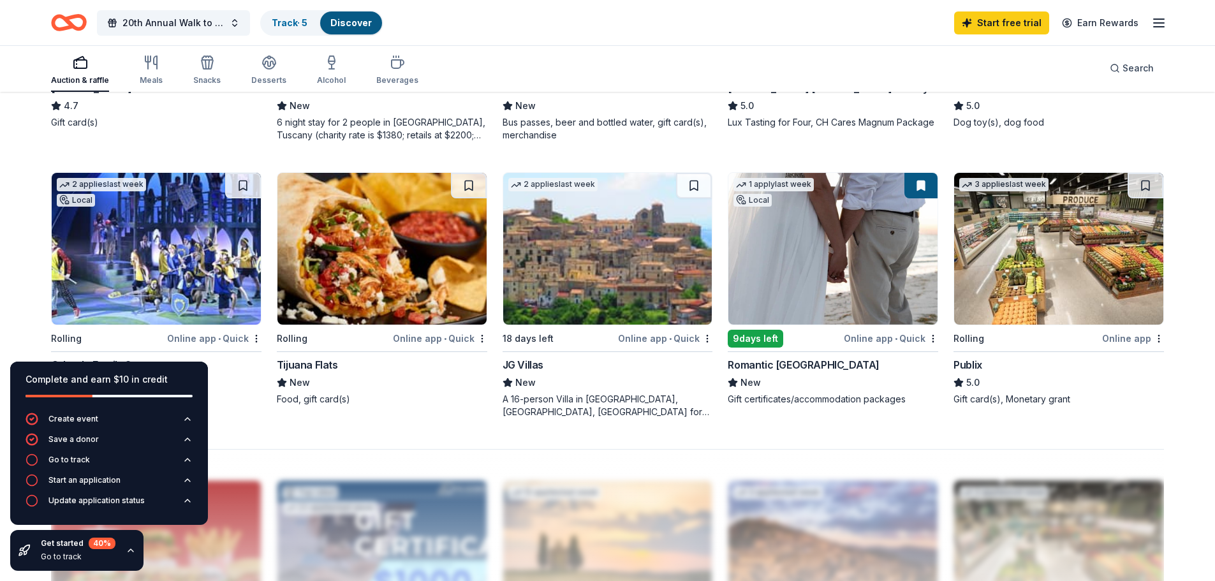
click at [855, 238] on img at bounding box center [832, 249] width 209 height 152
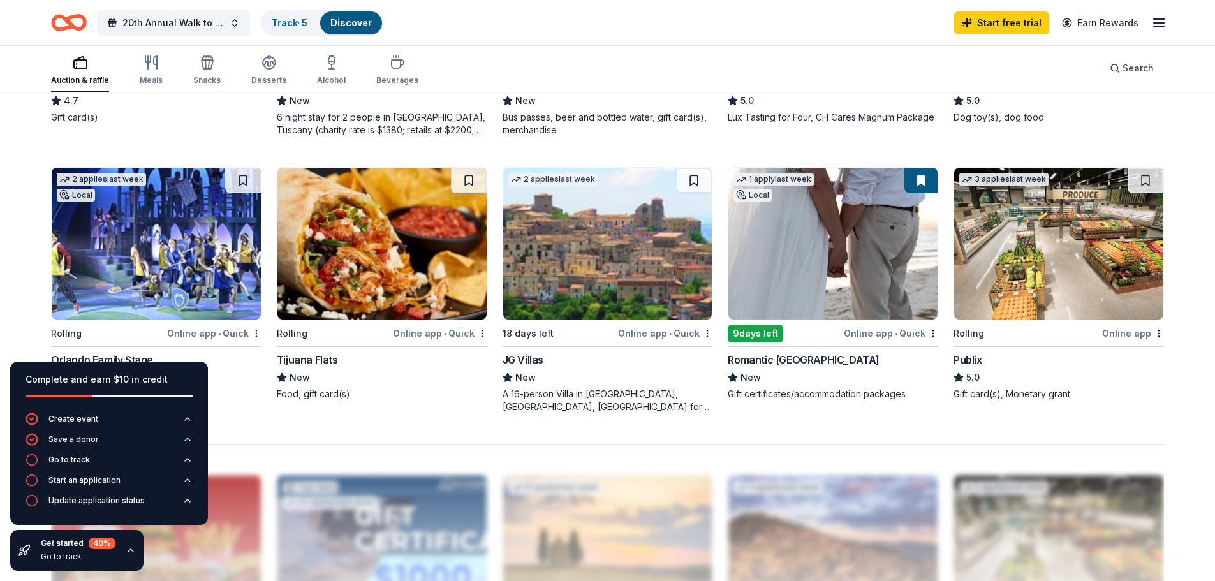
scroll to position [698, 0]
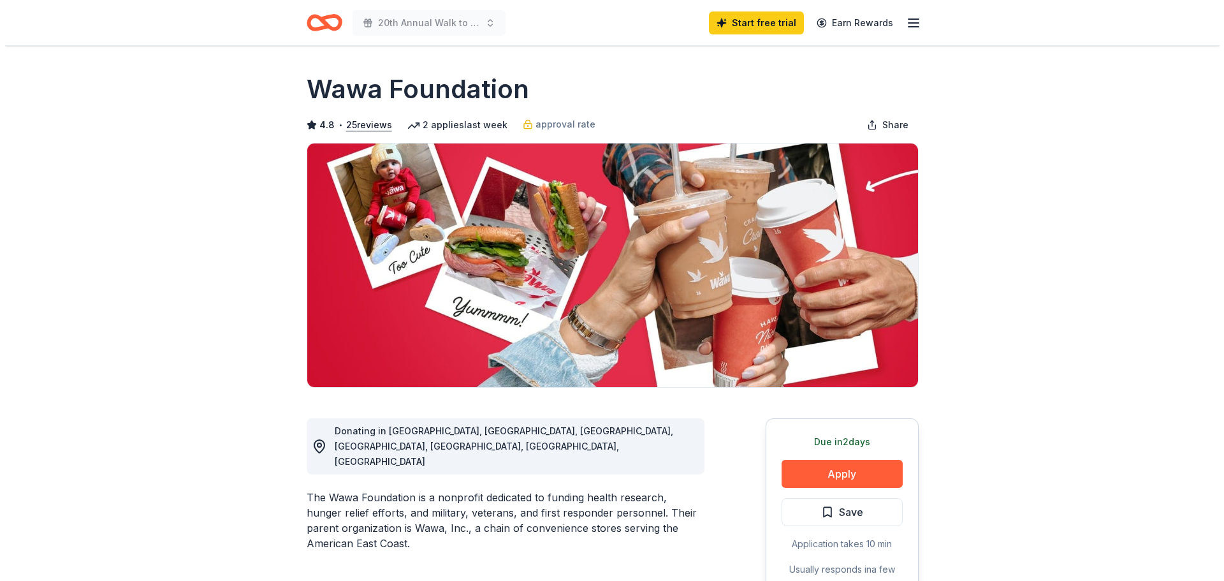
scroll to position [64, 0]
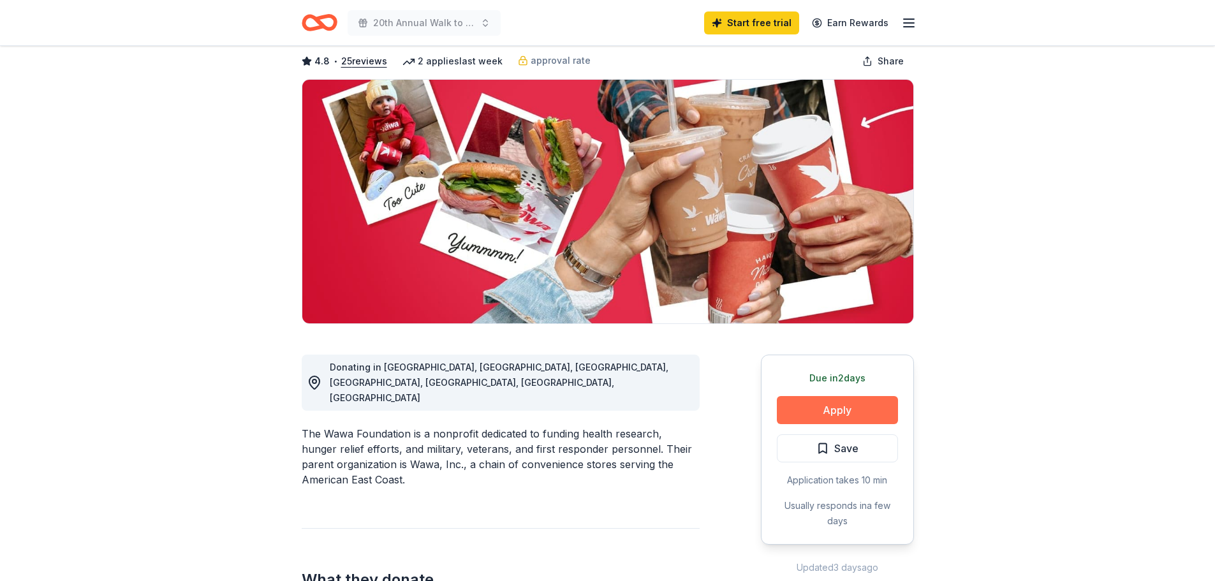
click at [851, 409] on button "Apply" at bounding box center [837, 410] width 121 height 28
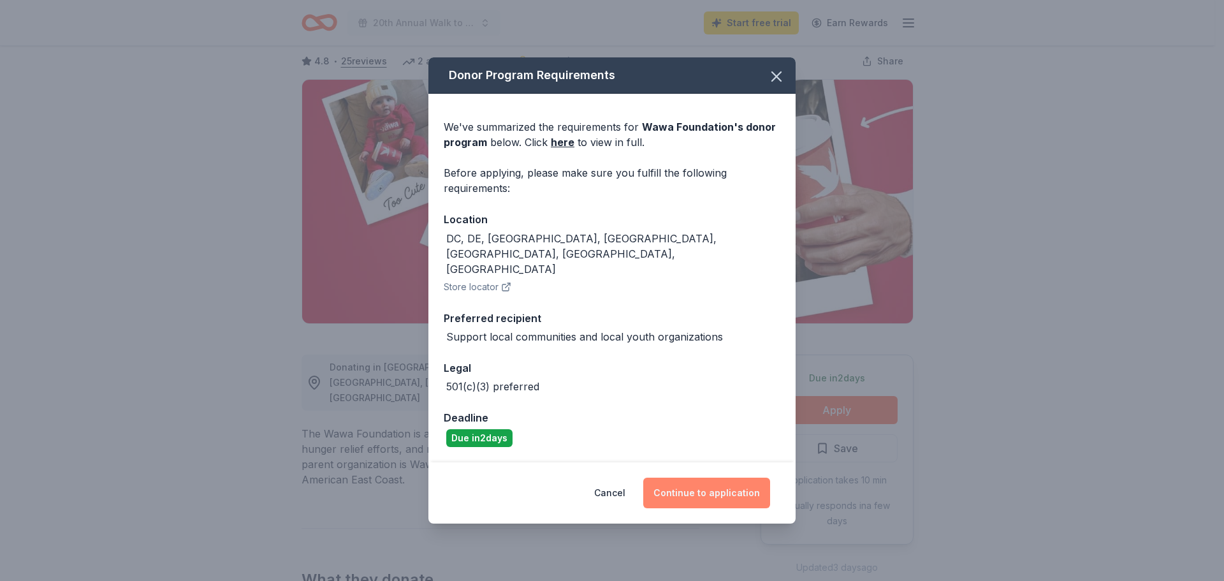
click at [702, 478] on button "Continue to application" at bounding box center [706, 493] width 127 height 31
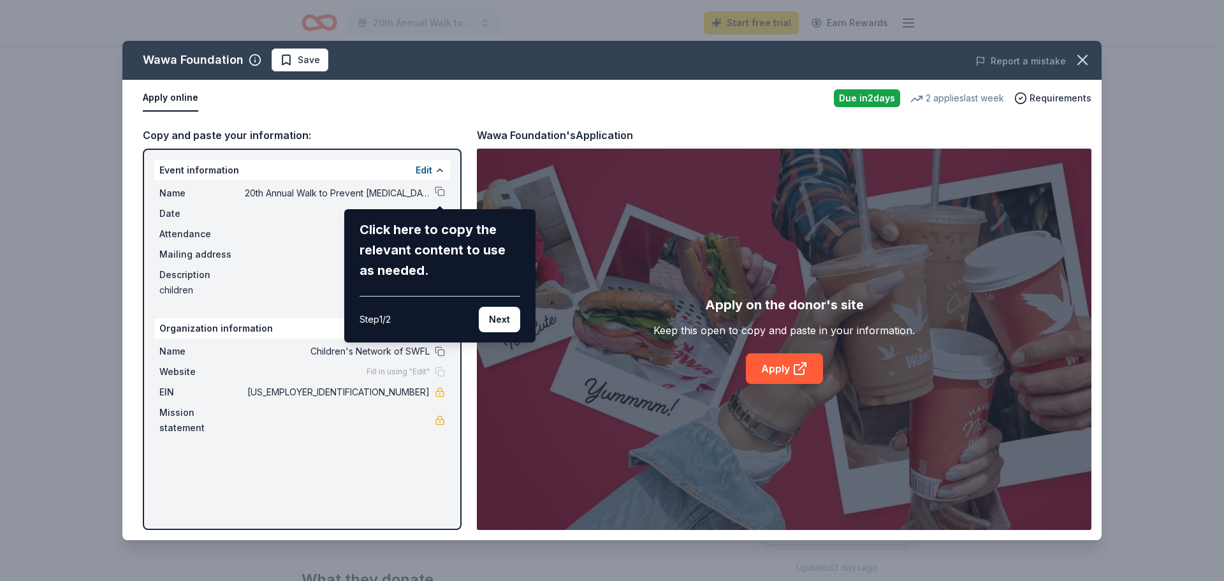
click at [441, 189] on div "Wawa Foundation Save Report a mistake Apply online Due in 2 days 2 applies last…" at bounding box center [611, 290] width 979 height 499
click at [441, 188] on div "Wawa Foundation Save Report a mistake Apply online Due in 2 days 2 applies last…" at bounding box center [611, 290] width 979 height 499
click at [441, 185] on div "Wawa Foundation Save Report a mistake Apply online Due in 2 days 2 applies last…" at bounding box center [611, 290] width 979 height 499
click at [505, 317] on button "Next" at bounding box center [499, 320] width 41 height 26
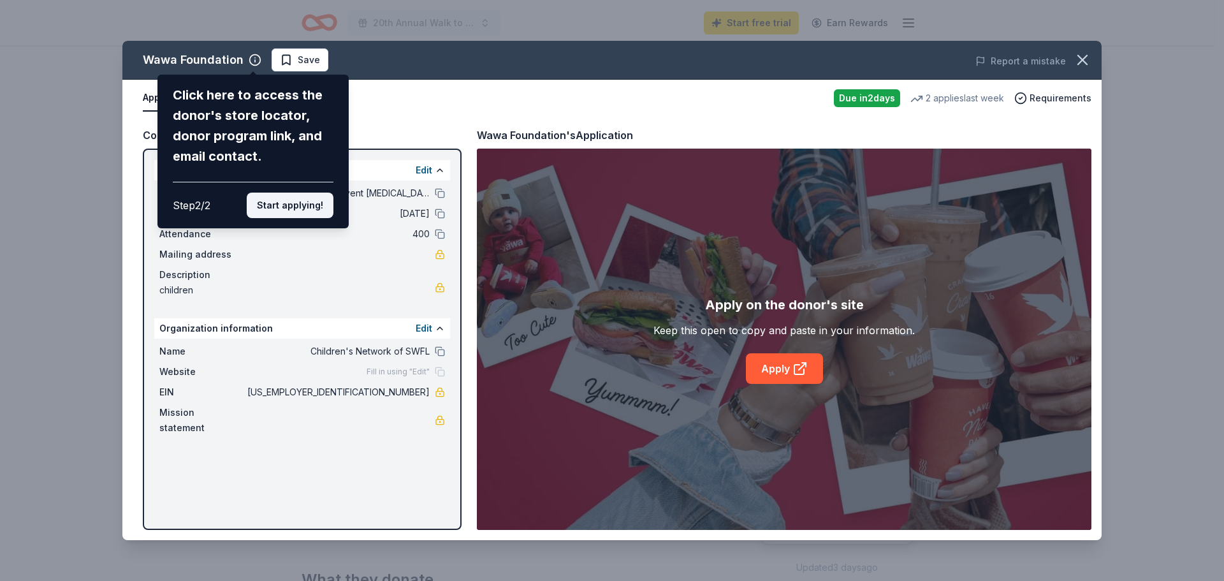
click at [287, 205] on button "Start applying!" at bounding box center [290, 206] width 87 height 26
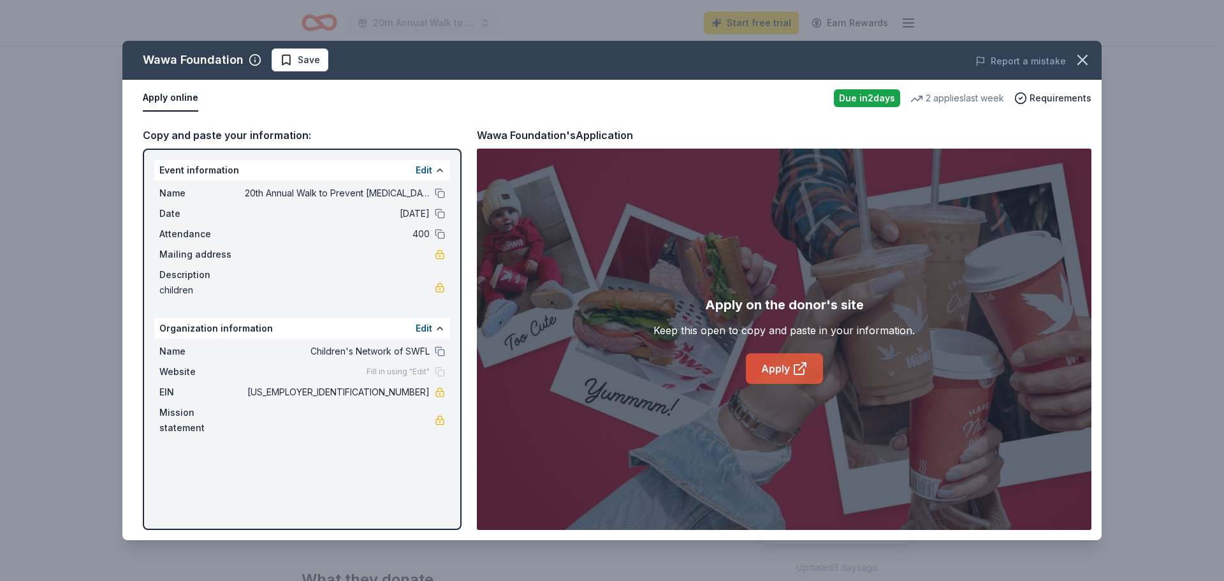
click at [786, 369] on link "Apply" at bounding box center [784, 368] width 77 height 31
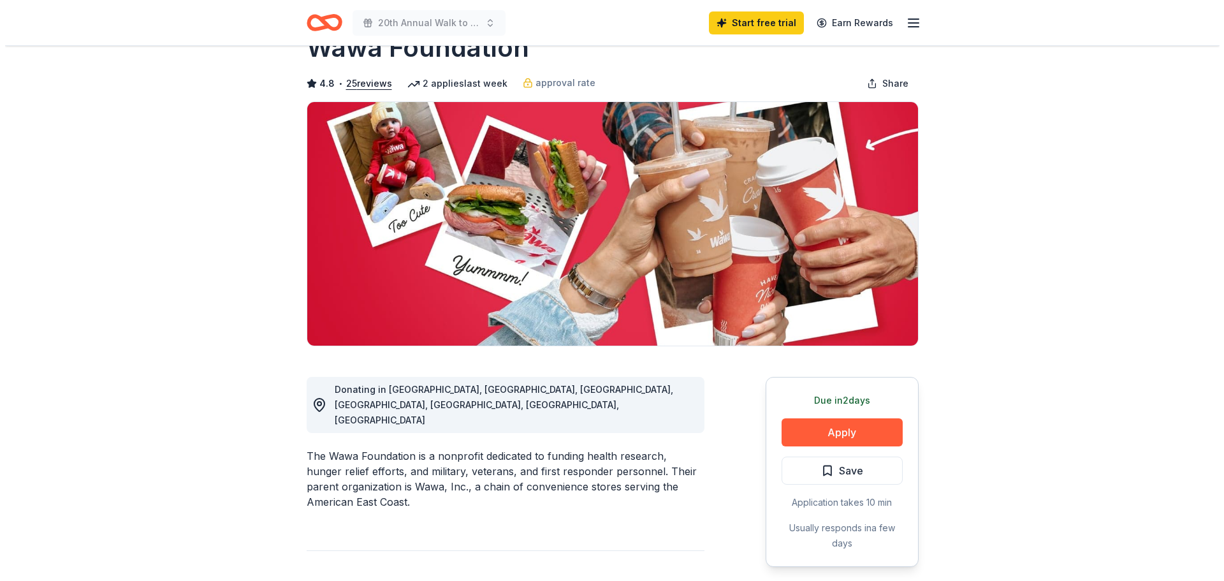
scroll to position [64, 0]
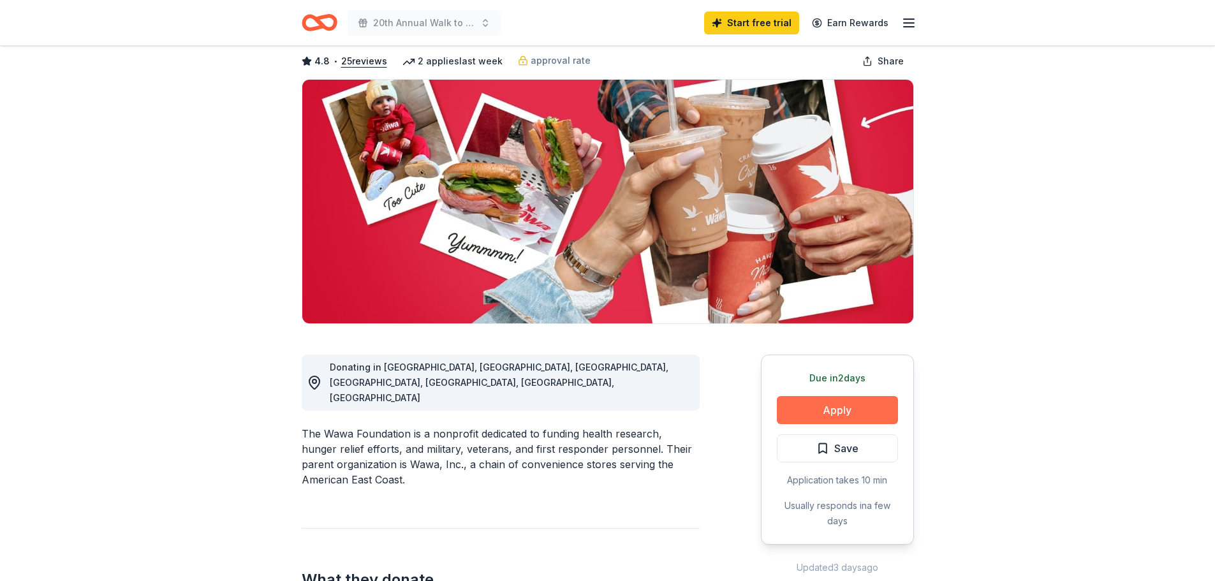
click at [850, 401] on button "Apply" at bounding box center [837, 410] width 121 height 28
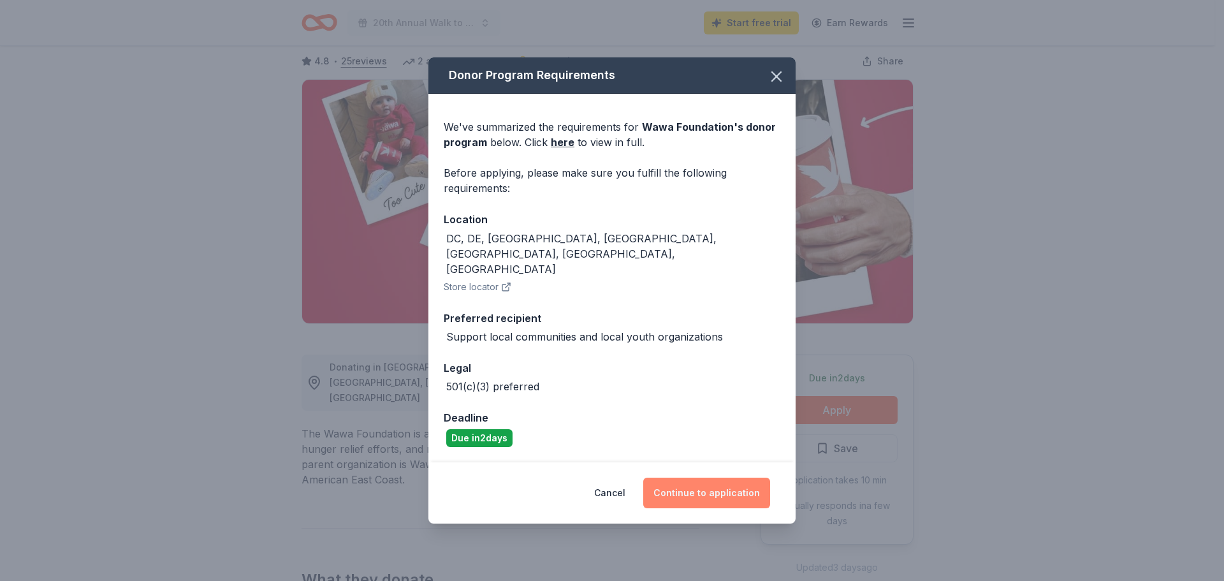
click at [710, 478] on button "Continue to application" at bounding box center [706, 493] width 127 height 31
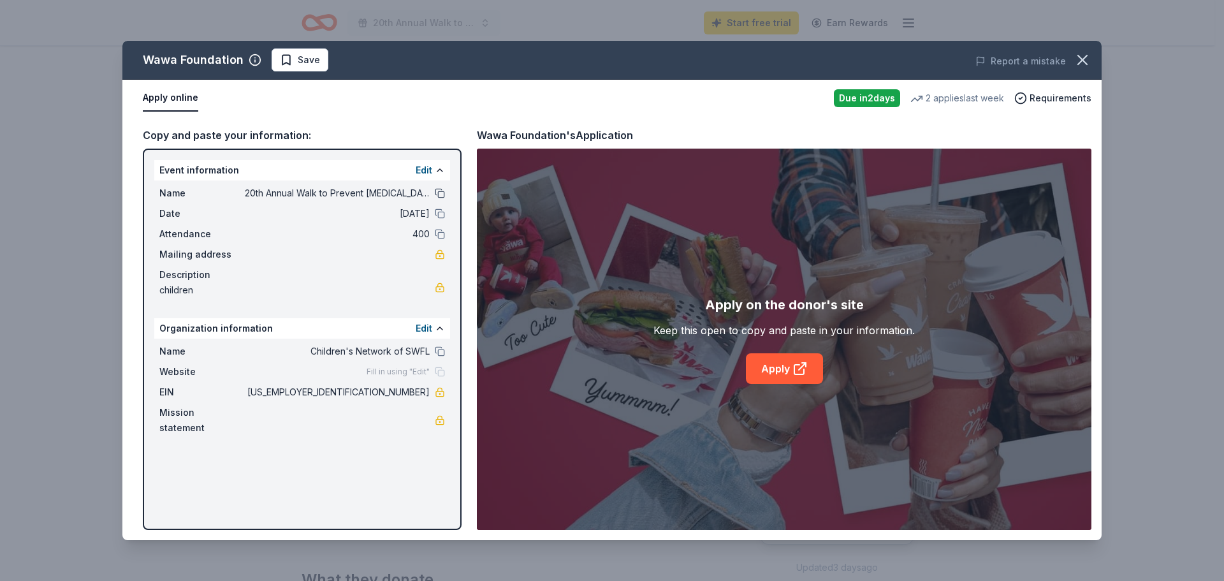
click at [441, 193] on button at bounding box center [440, 193] width 10 height 10
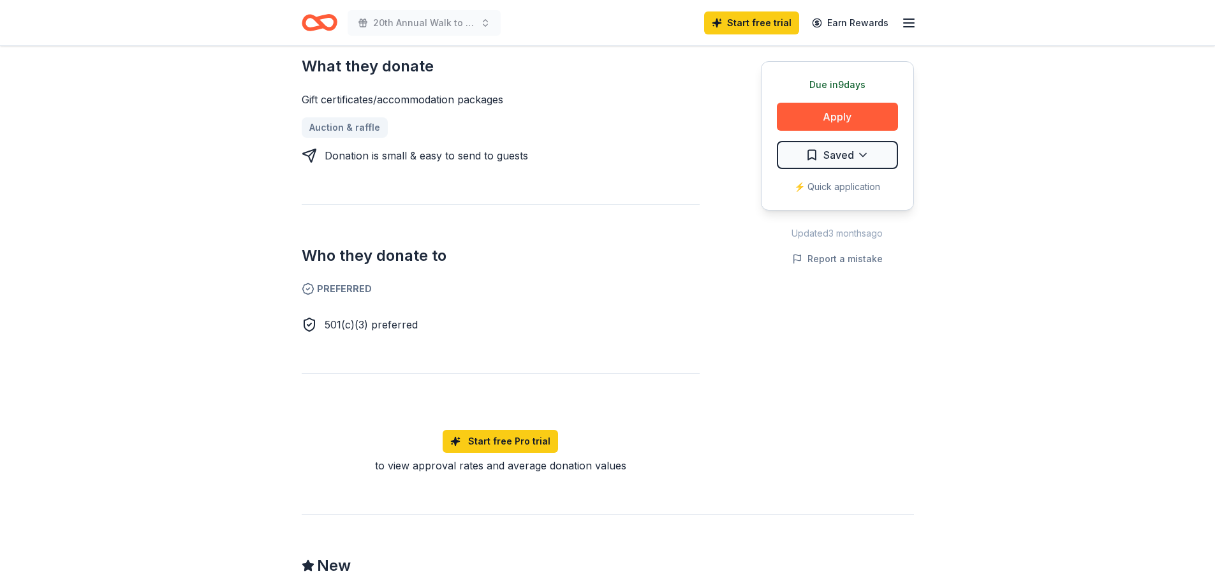
scroll to position [510, 0]
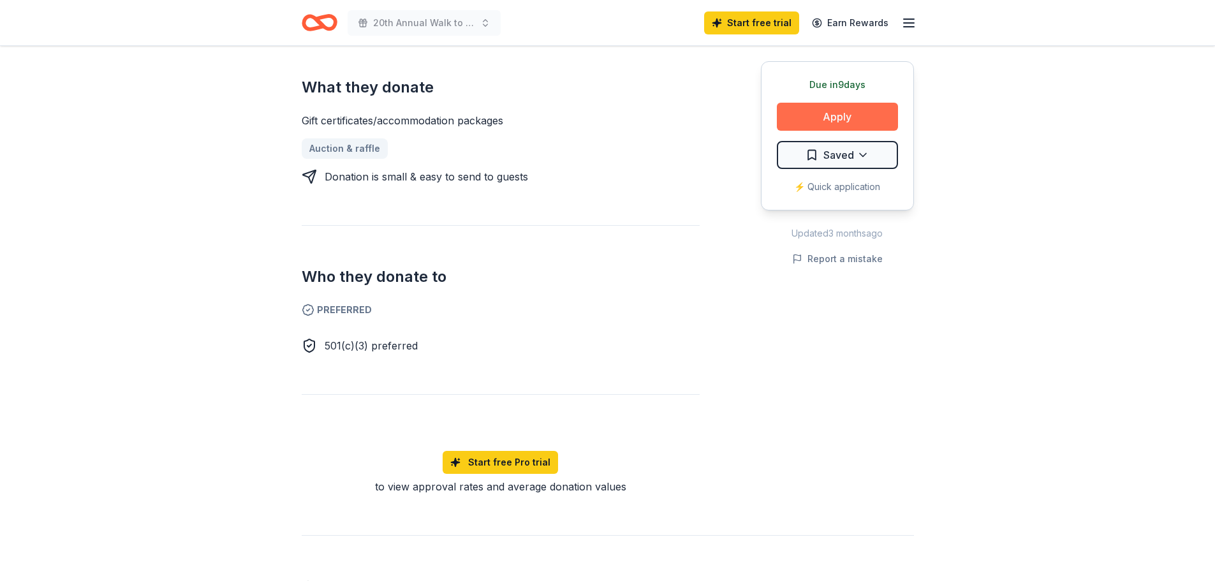
click at [838, 115] on button "Apply" at bounding box center [837, 117] width 121 height 28
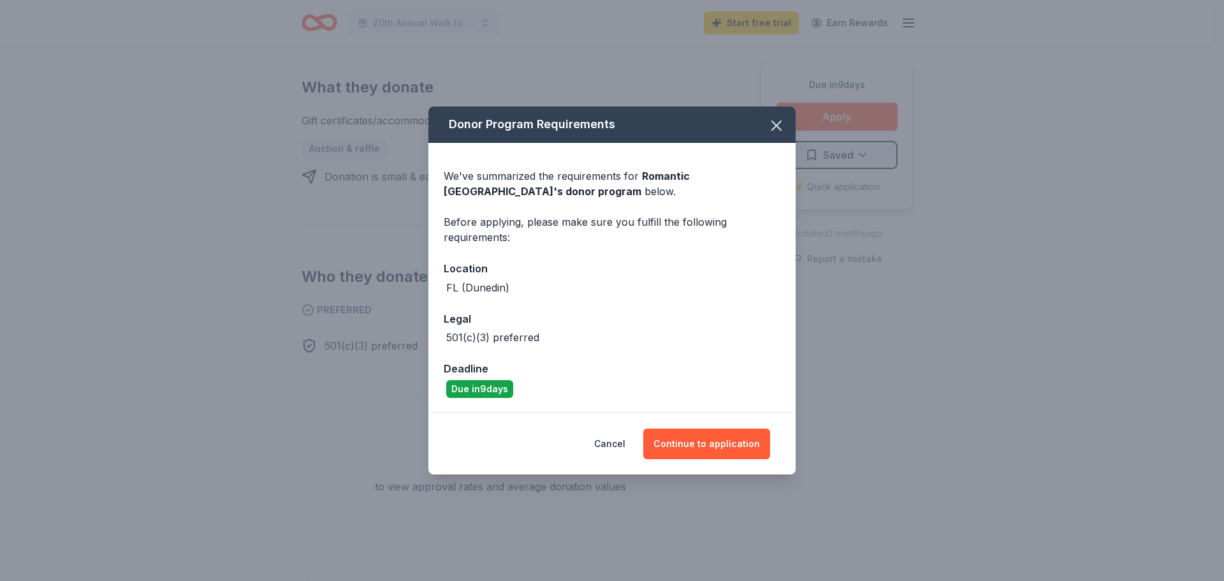
click at [737, 300] on div "We've summarized the requirements for Romantic Honeymoon Island 's donor progra…" at bounding box center [611, 278] width 367 height 270
click at [727, 434] on button "Continue to application" at bounding box center [706, 443] width 127 height 31
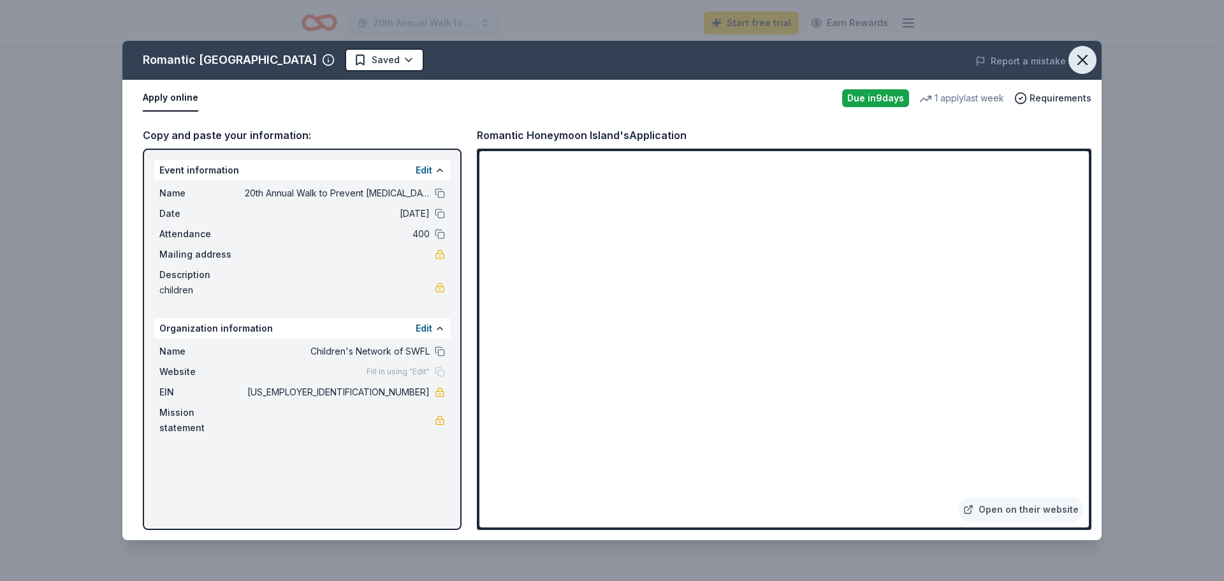
click at [1078, 58] on icon "button" at bounding box center [1083, 60] width 18 height 18
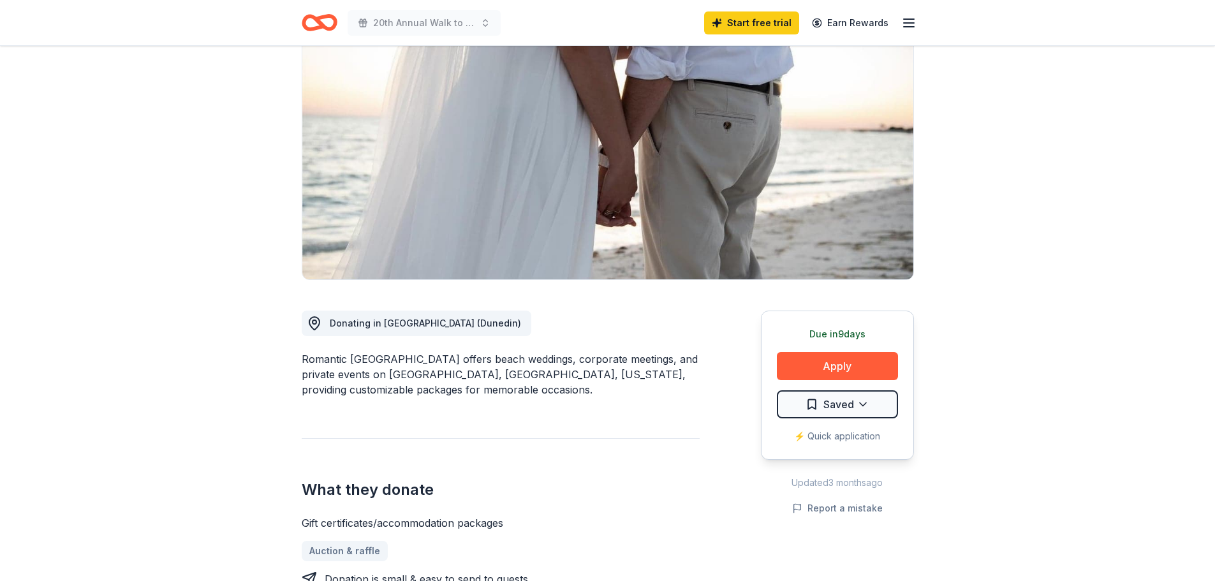
scroll to position [0, 0]
